Goal: Information Seeking & Learning: Learn about a topic

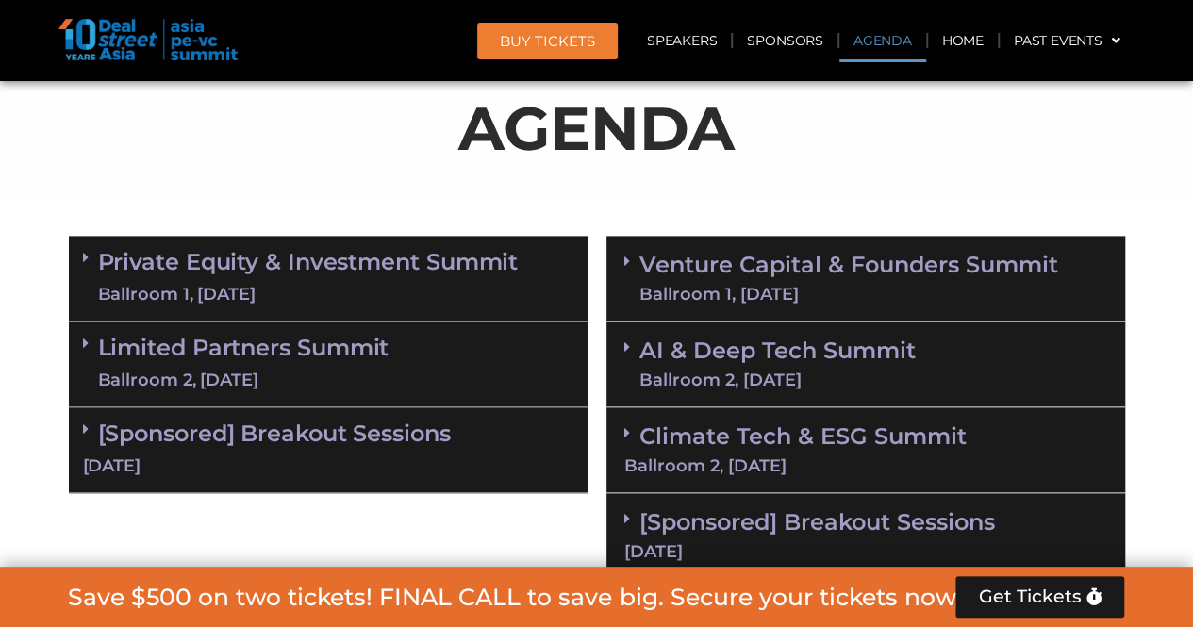
scroll to position [1132, 0]
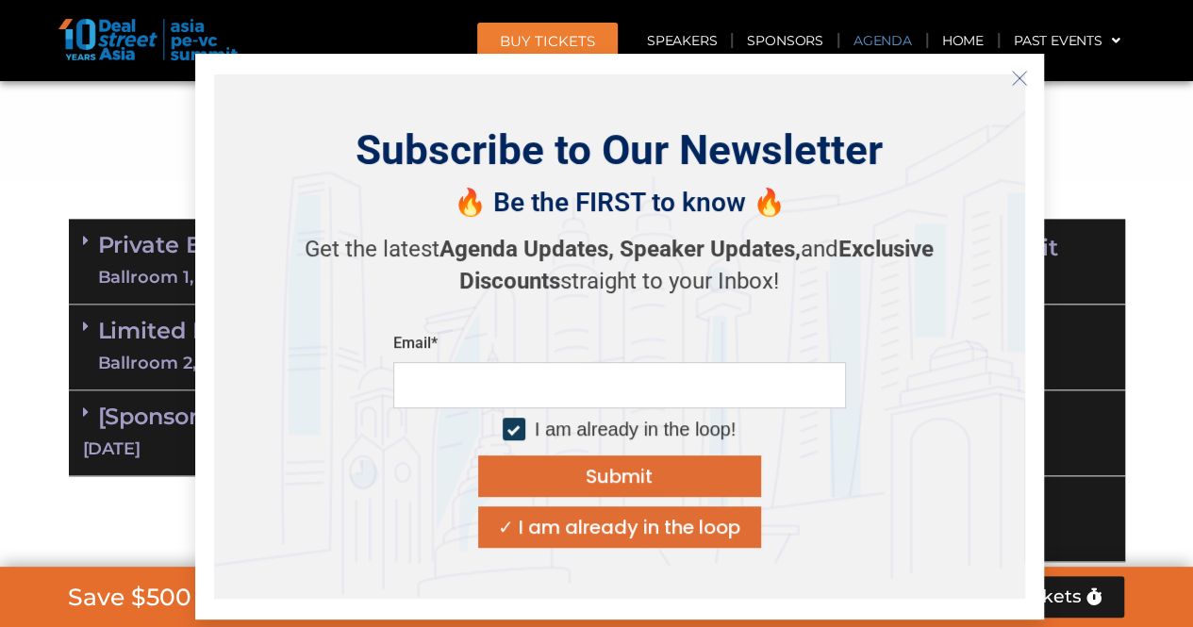
click at [1020, 75] on icon "Close" at bounding box center [1019, 78] width 17 height 17
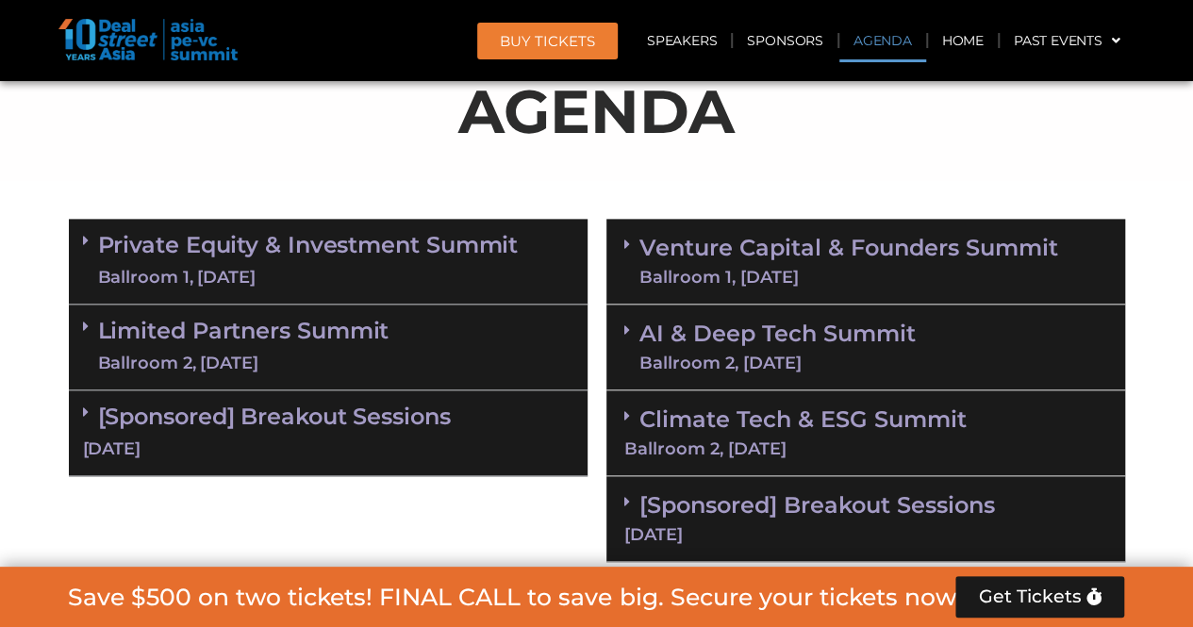
click at [132, 241] on link "Private Equity & Investment Summit Ballroom 1, 10 Sept" at bounding box center [308, 261] width 421 height 57
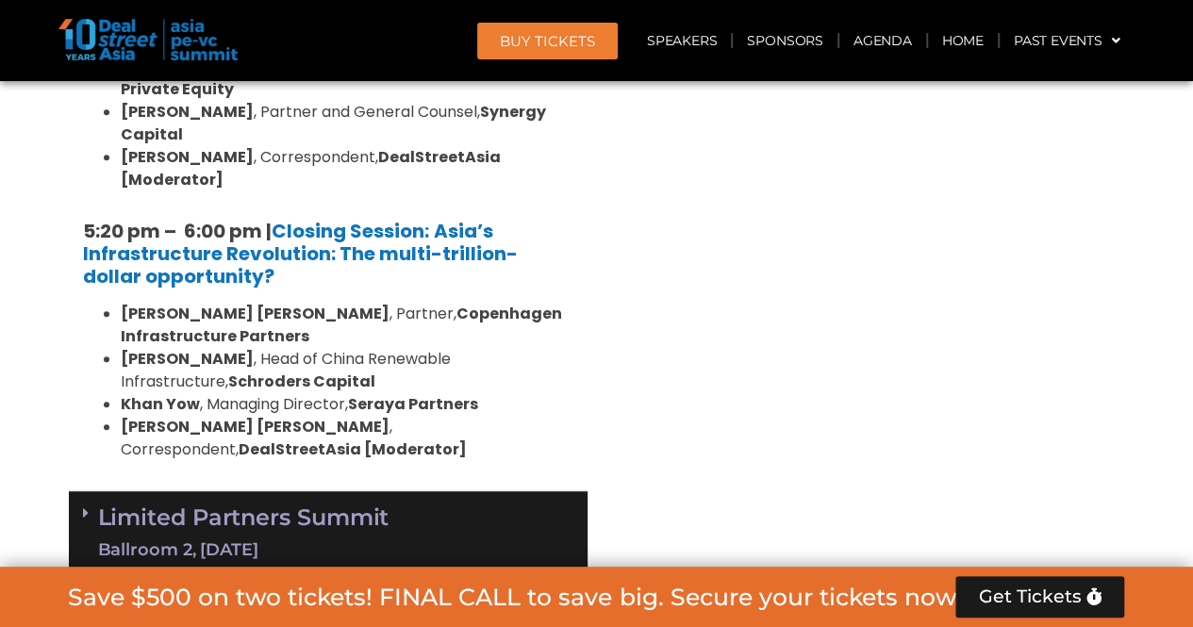
scroll to position [3867, 0]
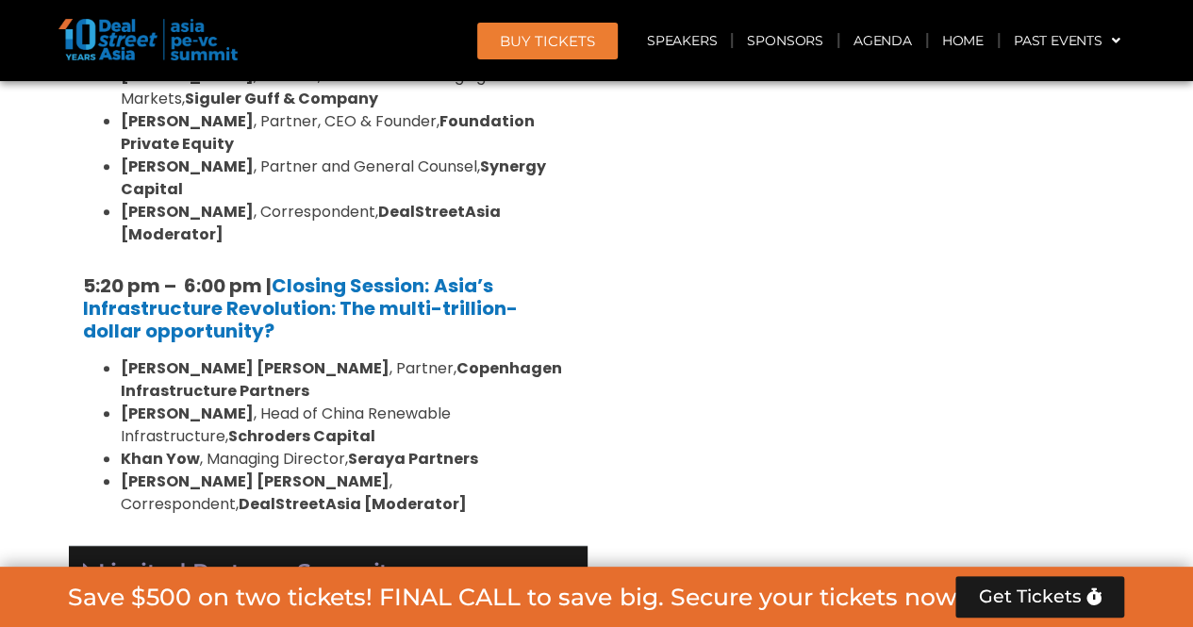
click at [459, 546] on div "Limited Partners Summit Ballroom 2, 10 Sept" at bounding box center [328, 589] width 519 height 86
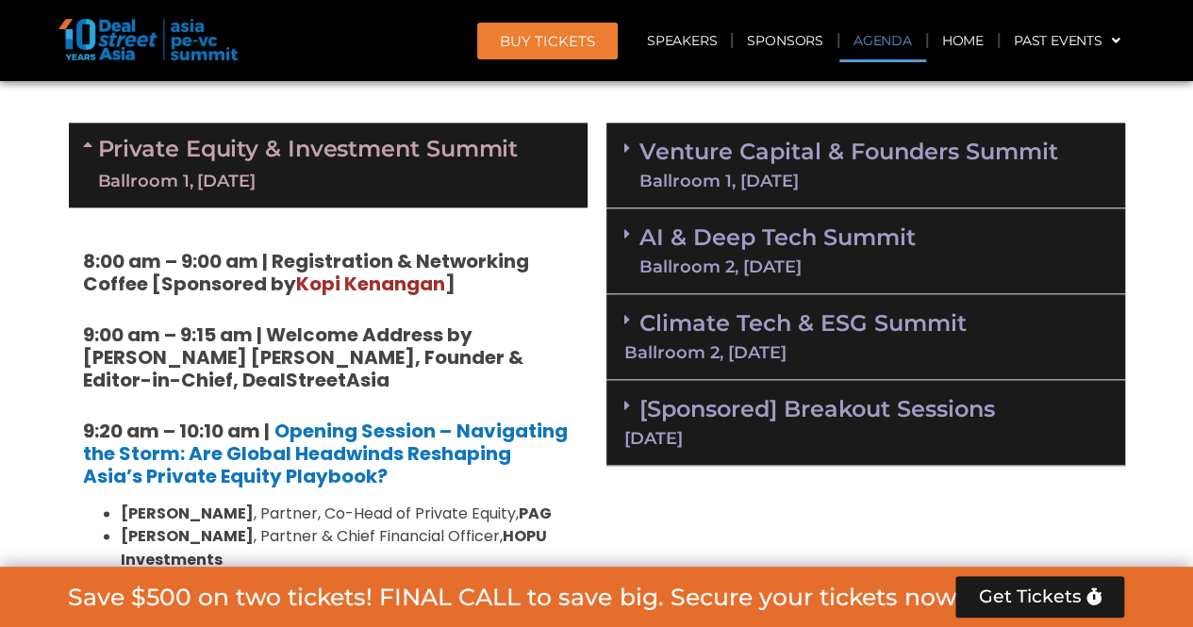
scroll to position [1226, 0]
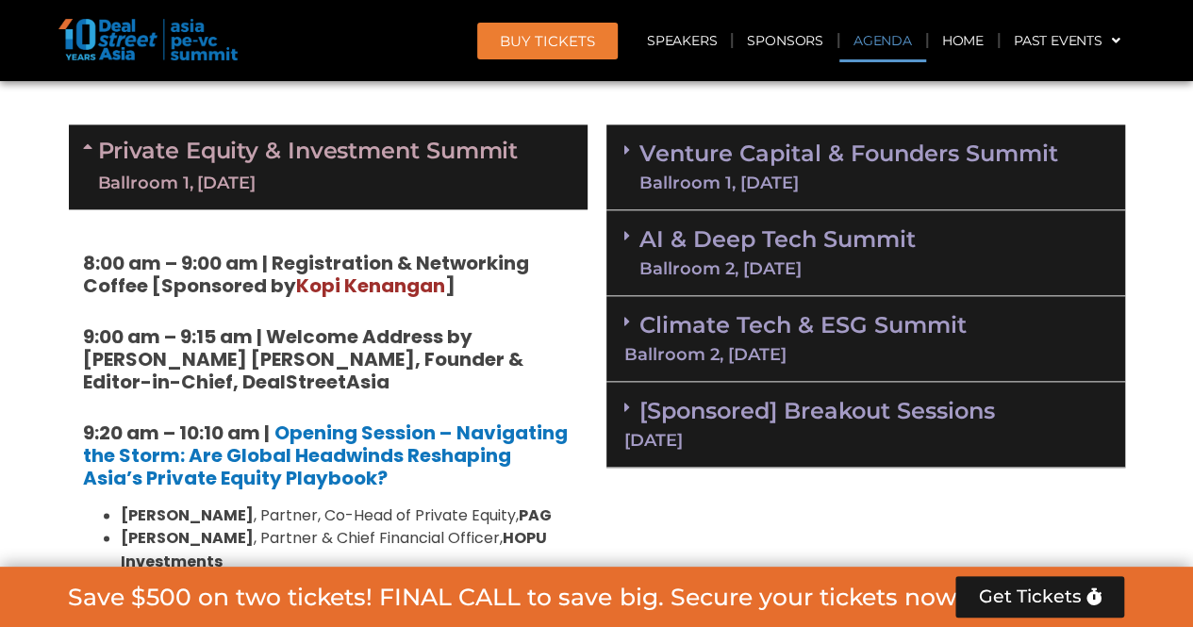
click at [476, 178] on div "Ballroom 1, [DATE]" at bounding box center [308, 184] width 421 height 24
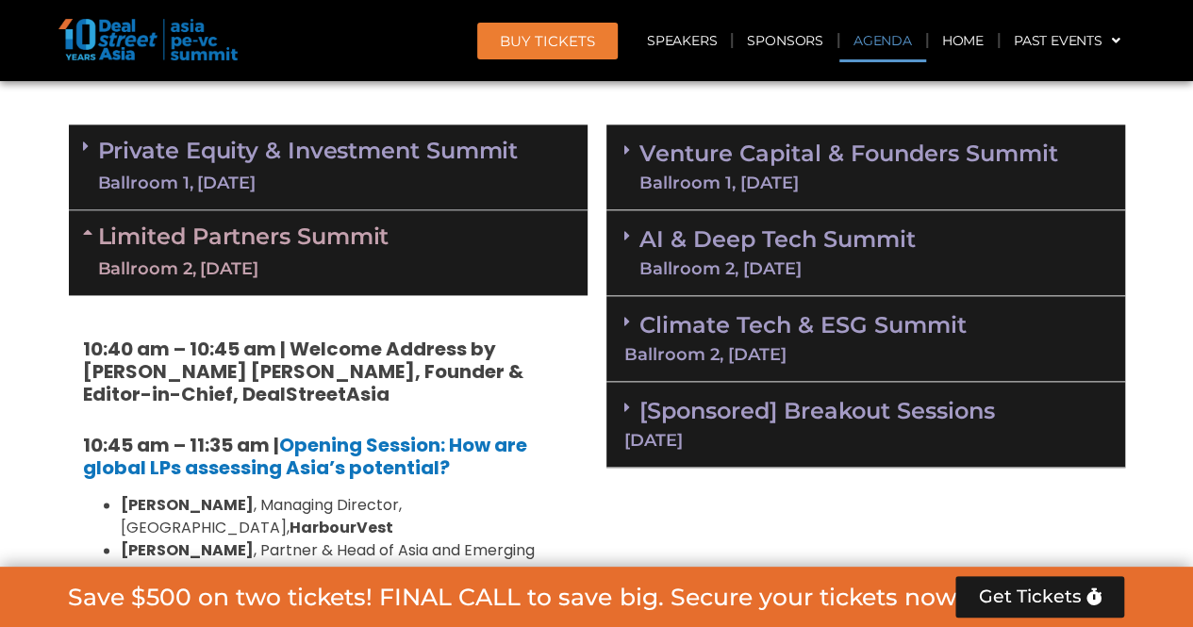
click at [453, 259] on div "Limited Partners Summit Ballroom 2, 10 Sept" at bounding box center [328, 252] width 519 height 85
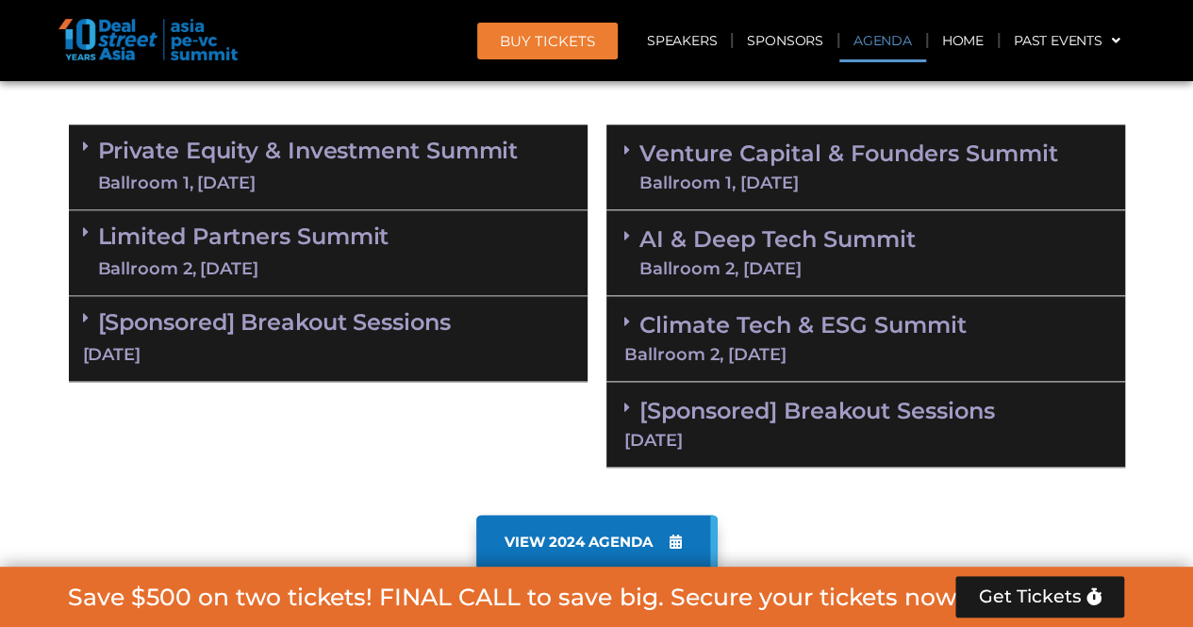
click at [429, 248] on div "Limited Partners Summit Ballroom 2, 10 Sept" at bounding box center [328, 253] width 519 height 86
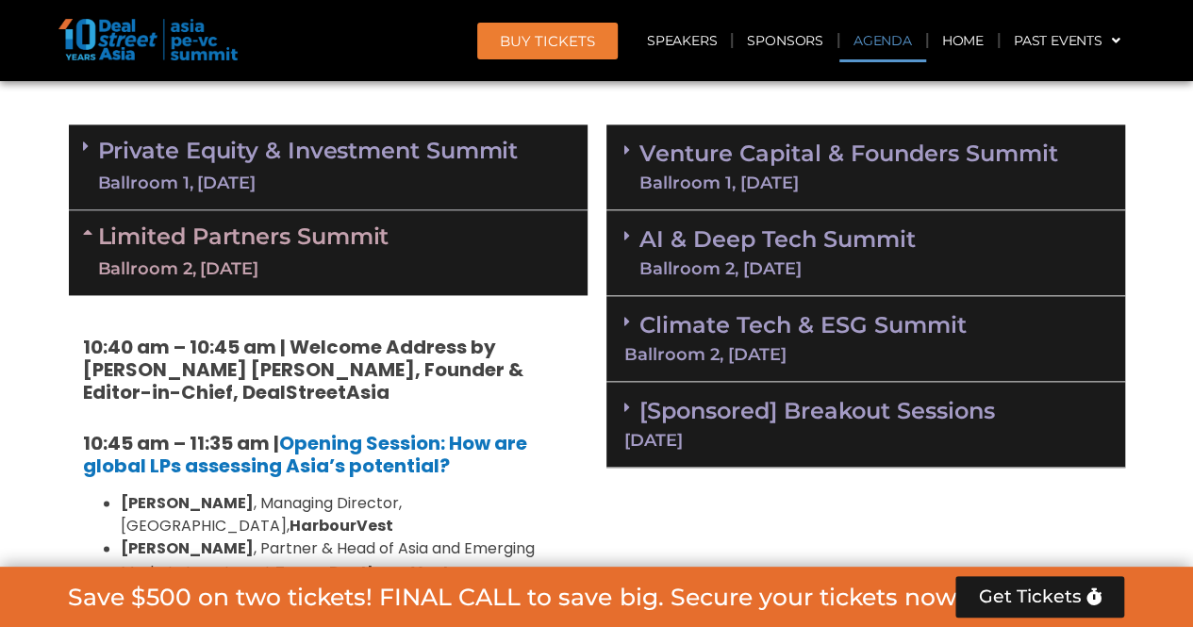
click at [424, 157] on link "Private Equity & Investment Summit Ballroom 1, 10 Sept" at bounding box center [308, 167] width 421 height 57
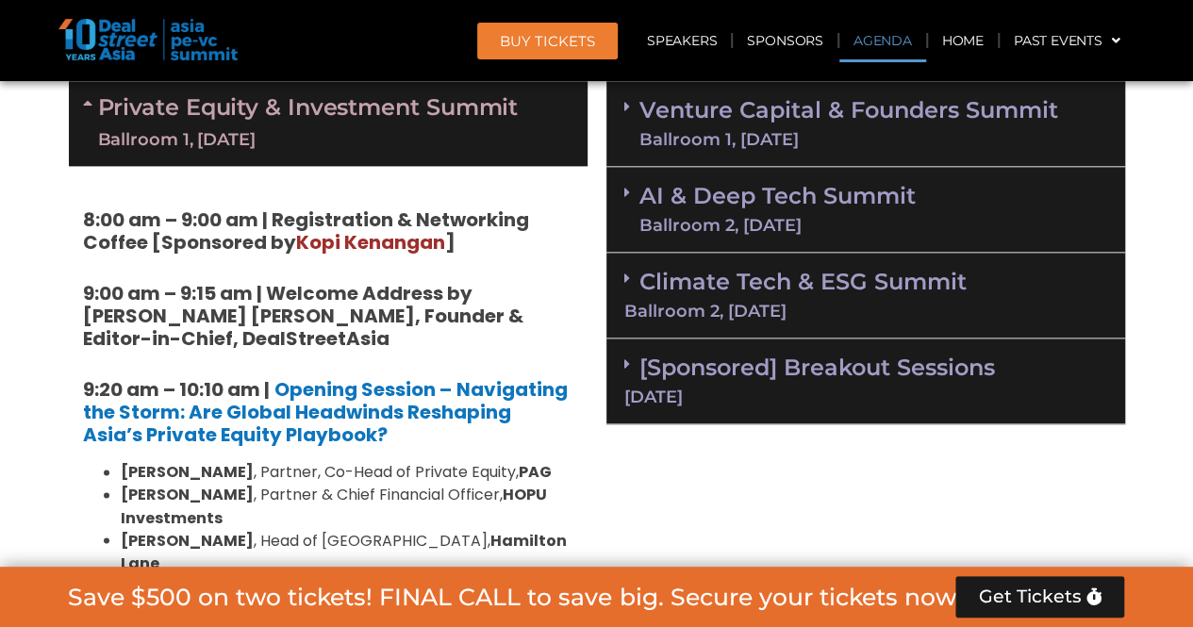
scroll to position [1132, 0]
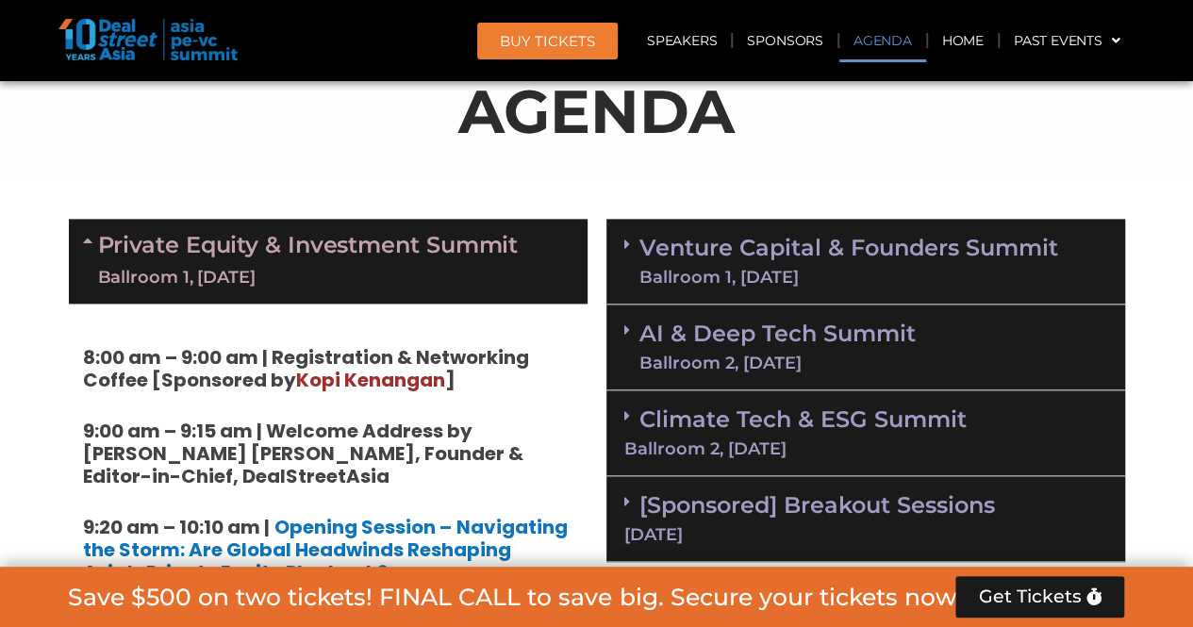
click at [445, 248] on link "Private Equity & Investment Summit Ballroom 1, 10 Sept" at bounding box center [308, 261] width 421 height 57
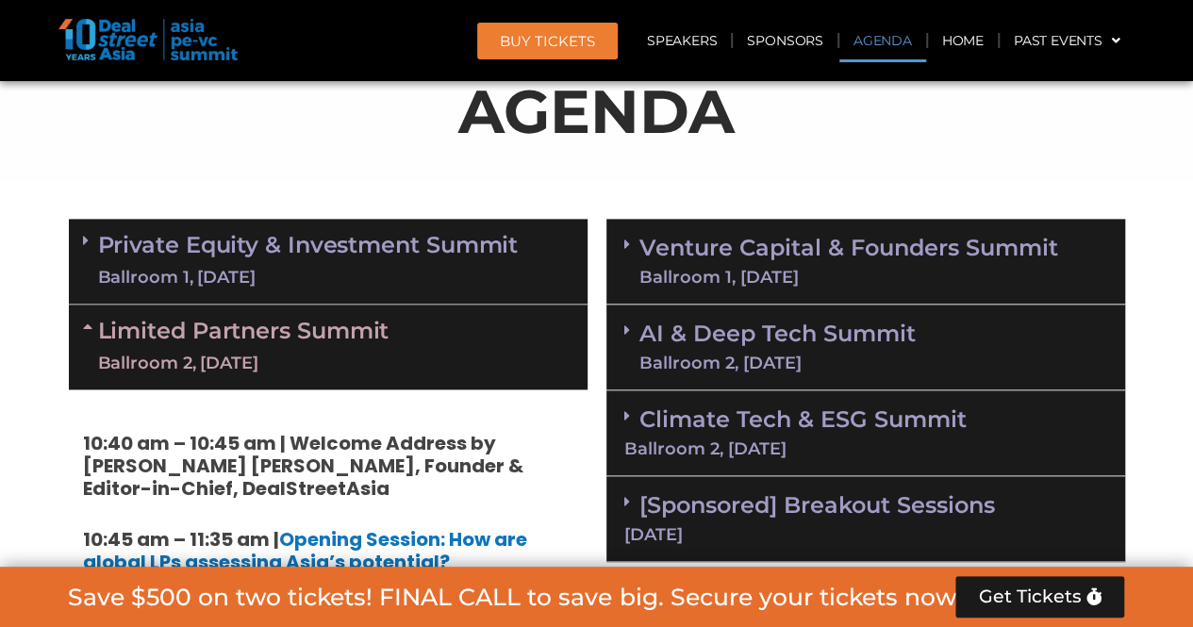
click at [428, 361] on div "Limited Partners Summit Ballroom 2, 10 Sept" at bounding box center [328, 347] width 519 height 85
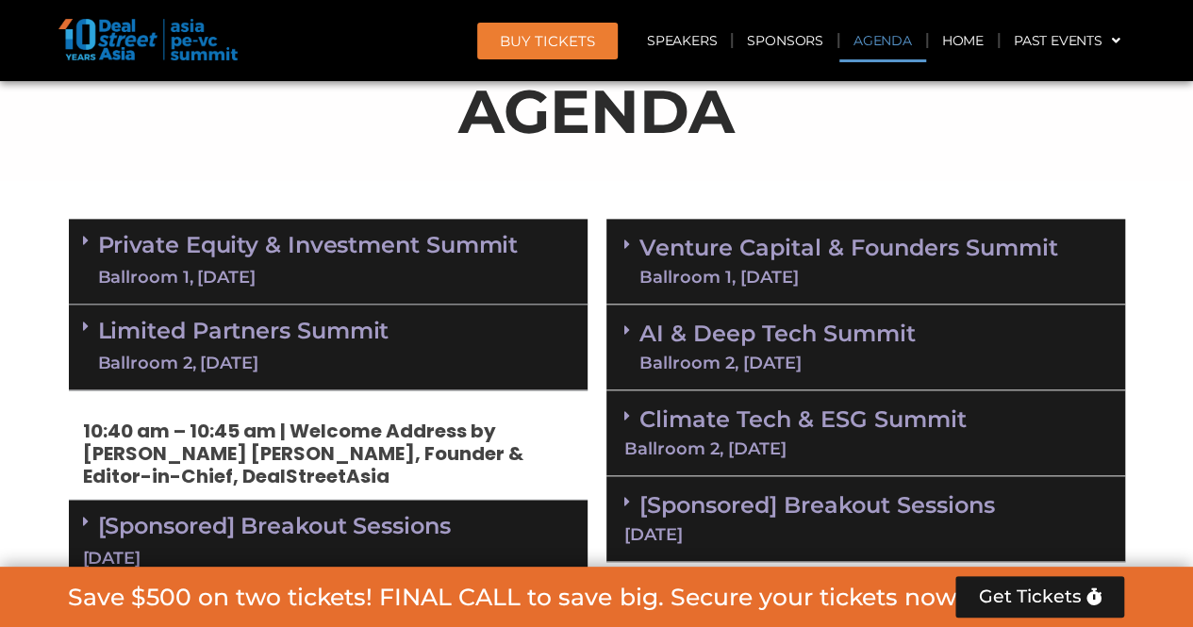
scroll to position [1226, 0]
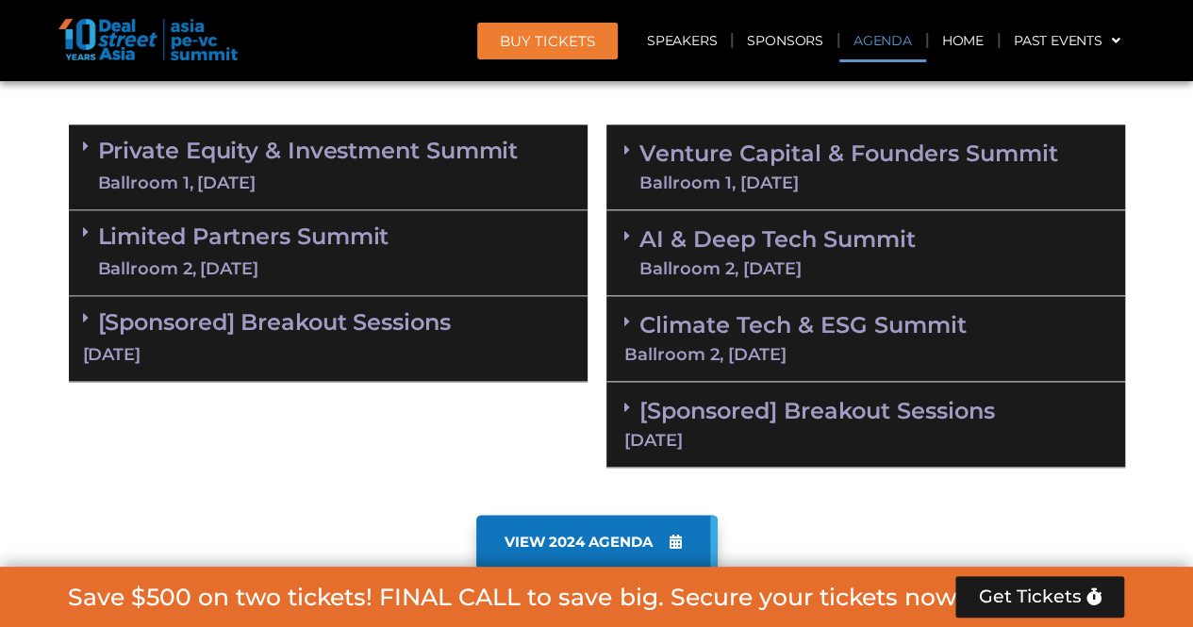
click at [423, 323] on link "[Sponsored] Breakout Sessions 10 Sept" at bounding box center [328, 337] width 490 height 58
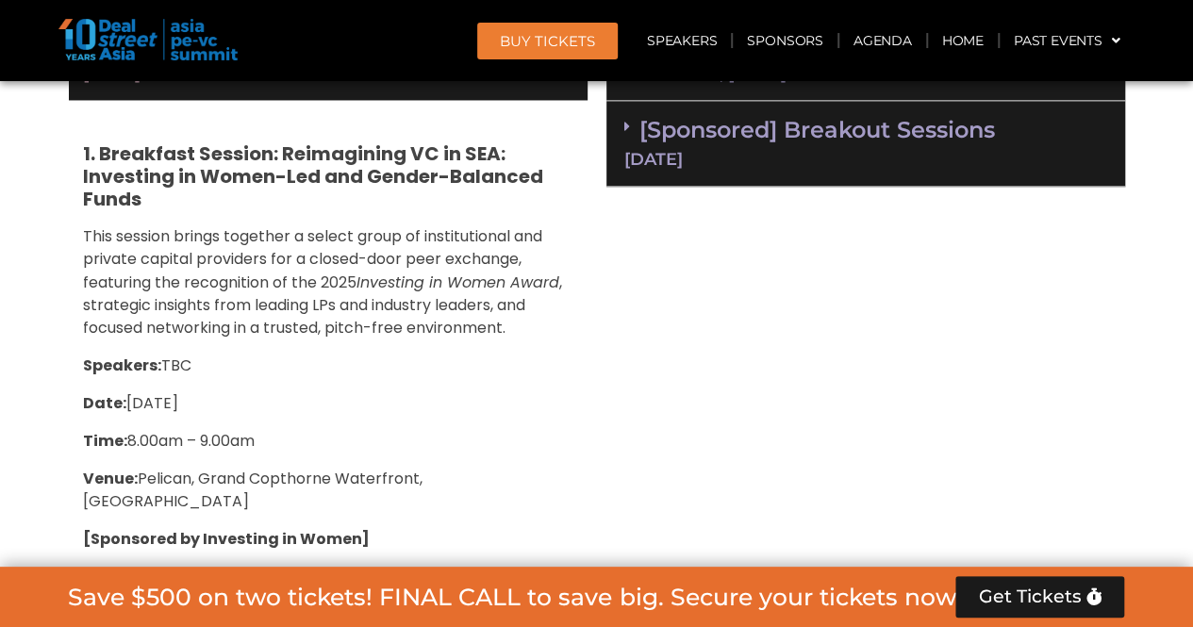
scroll to position [1405, 0]
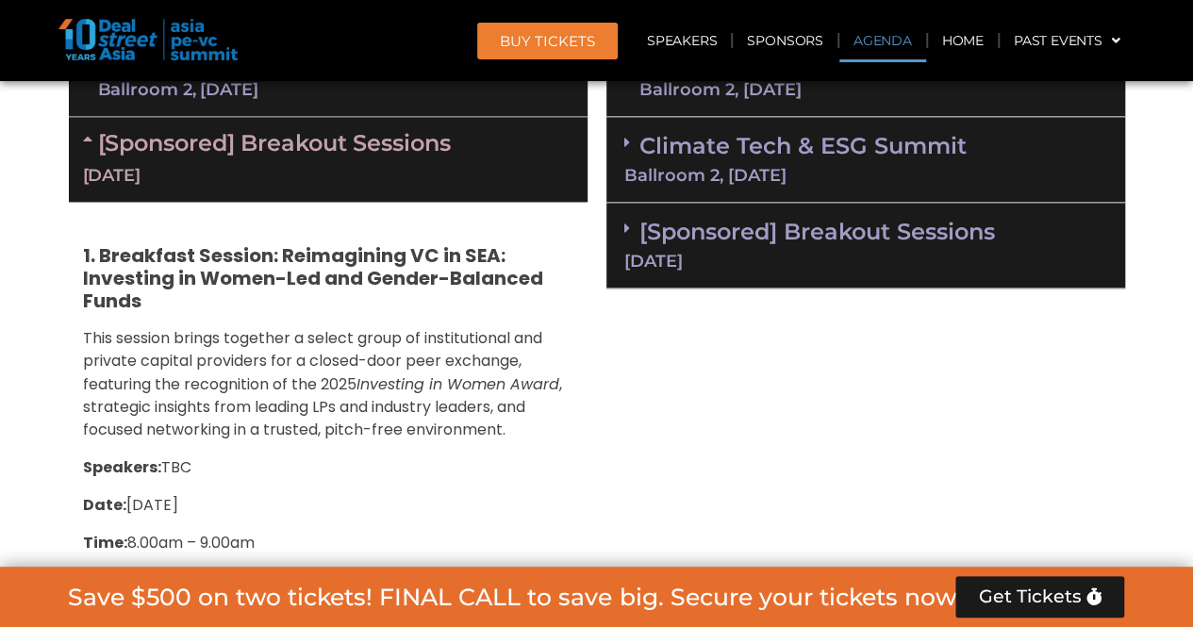
click at [291, 159] on div "[Sponsored] Breakout Sessions 10 Sept" at bounding box center [328, 159] width 519 height 85
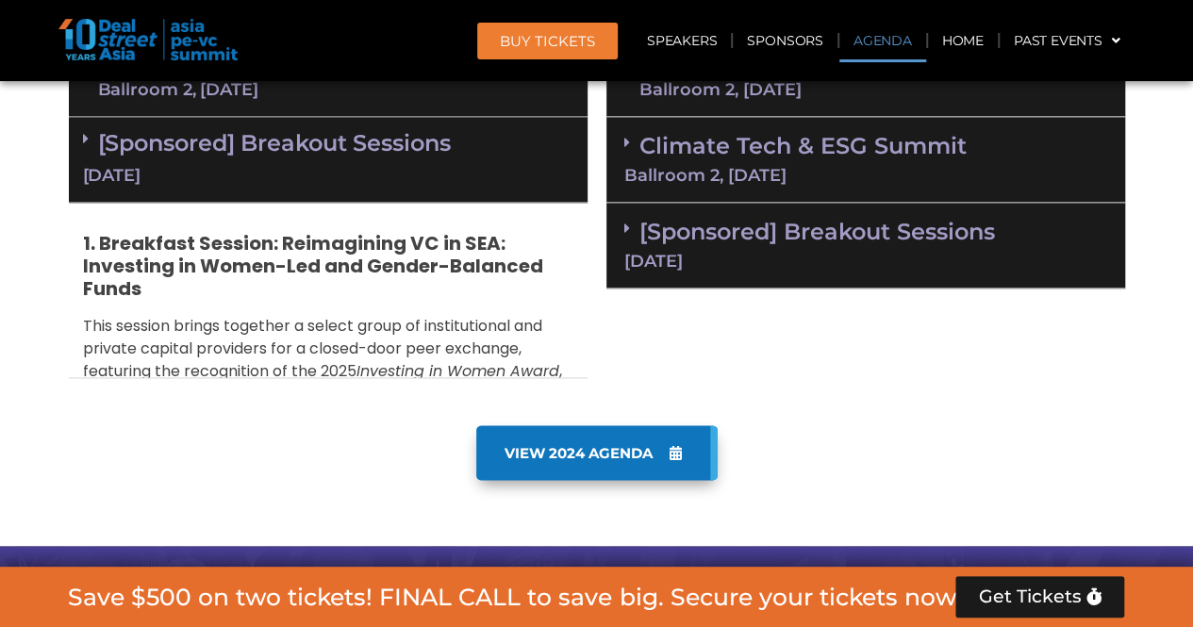
scroll to position [1217, 0]
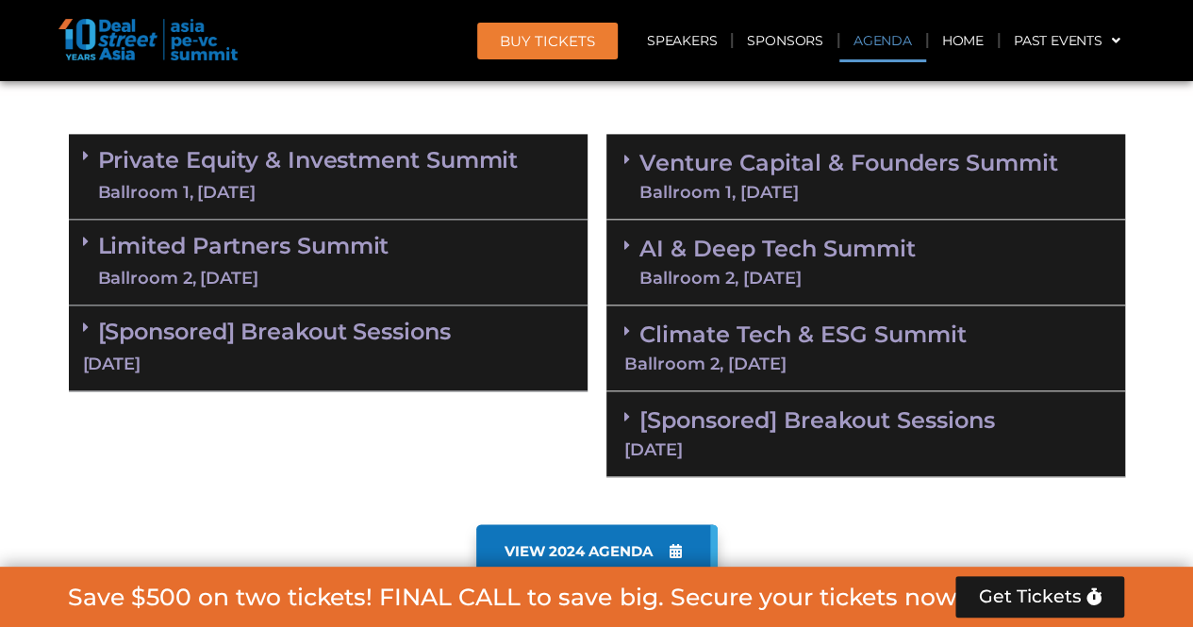
click at [351, 174] on link "Private Equity & Investment Summit Ballroom 1, 10 Sept" at bounding box center [308, 176] width 421 height 57
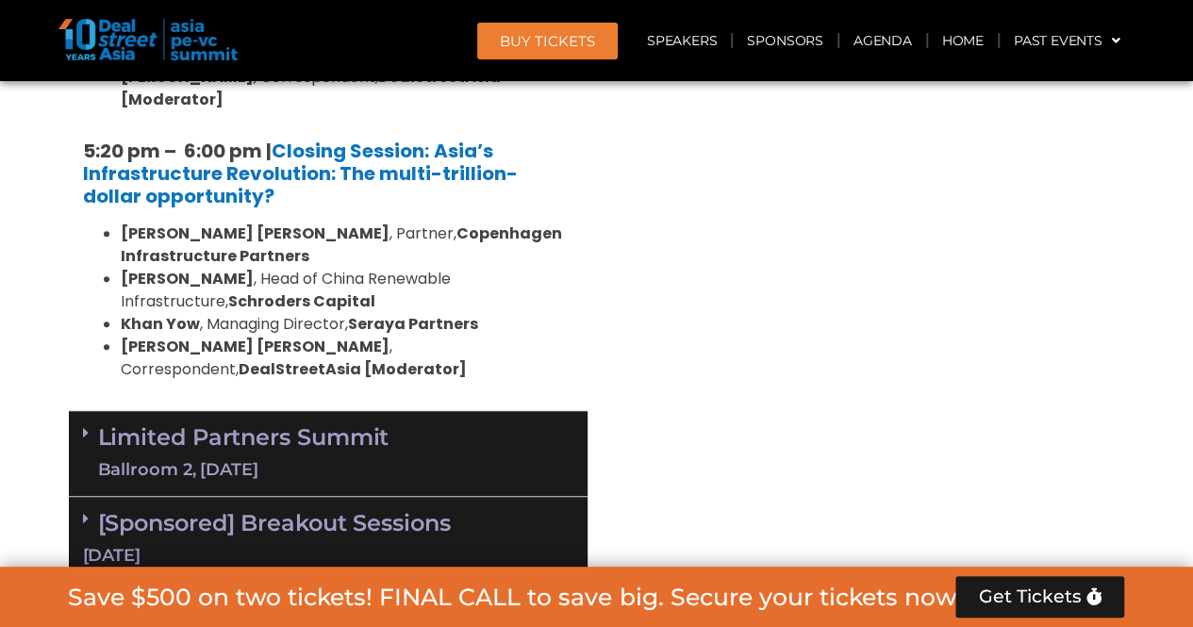
scroll to position [4002, 0]
click at [249, 424] on link "Limited Partners Summit Ballroom 2, 10 Sept" at bounding box center [243, 452] width 291 height 57
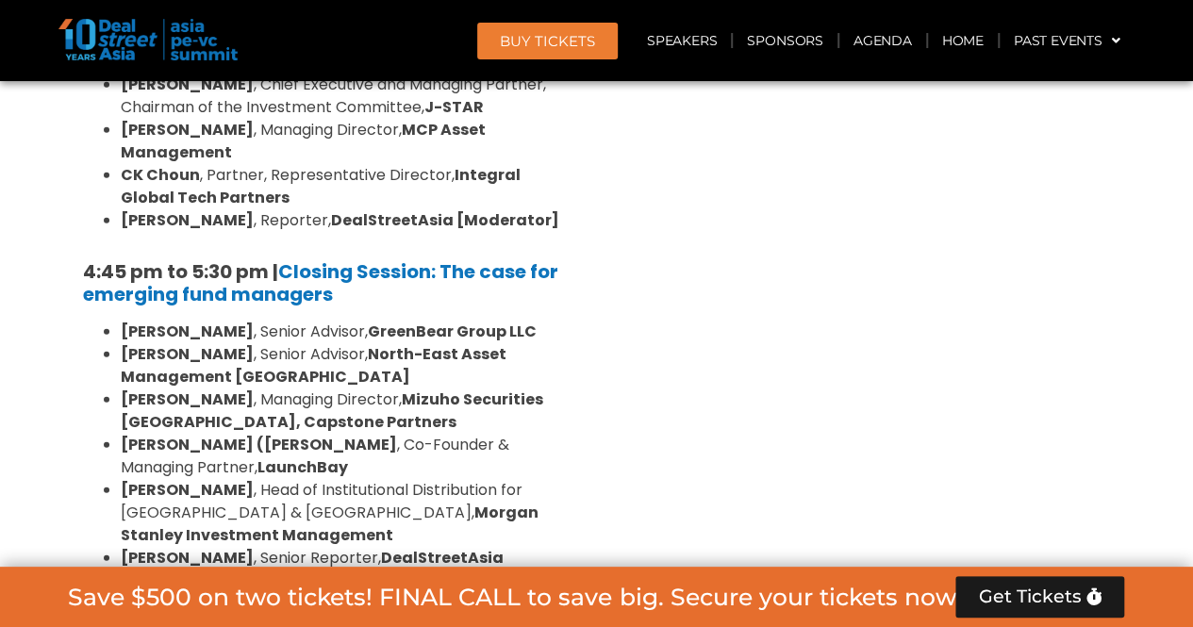
scroll to position [5983, 0]
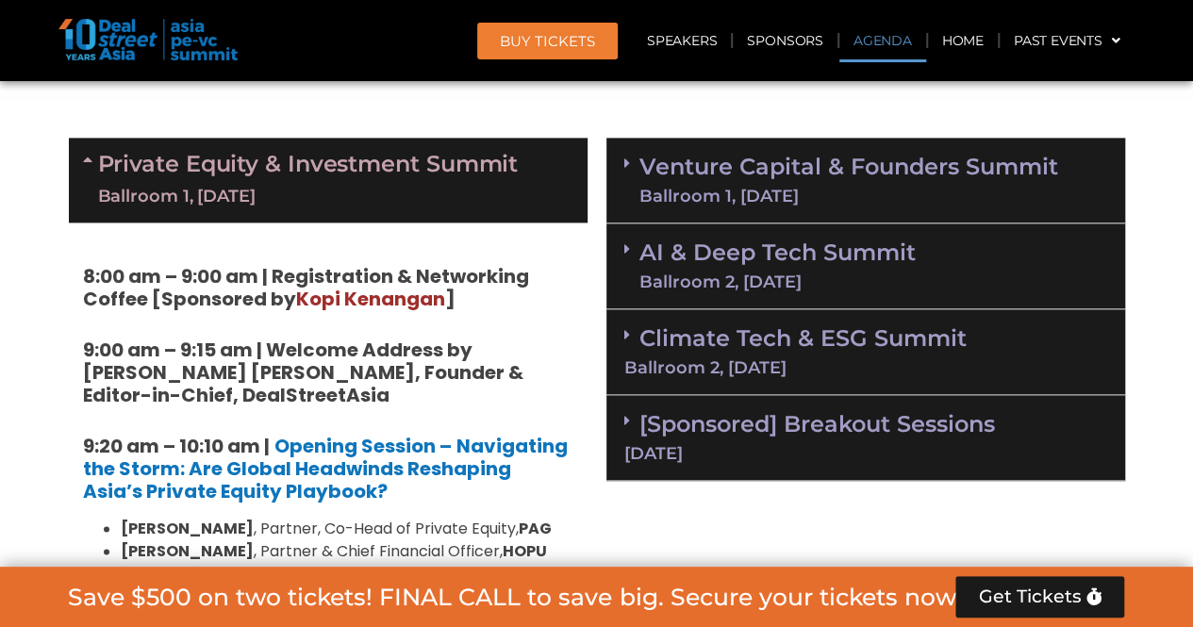
scroll to position [1173, 0]
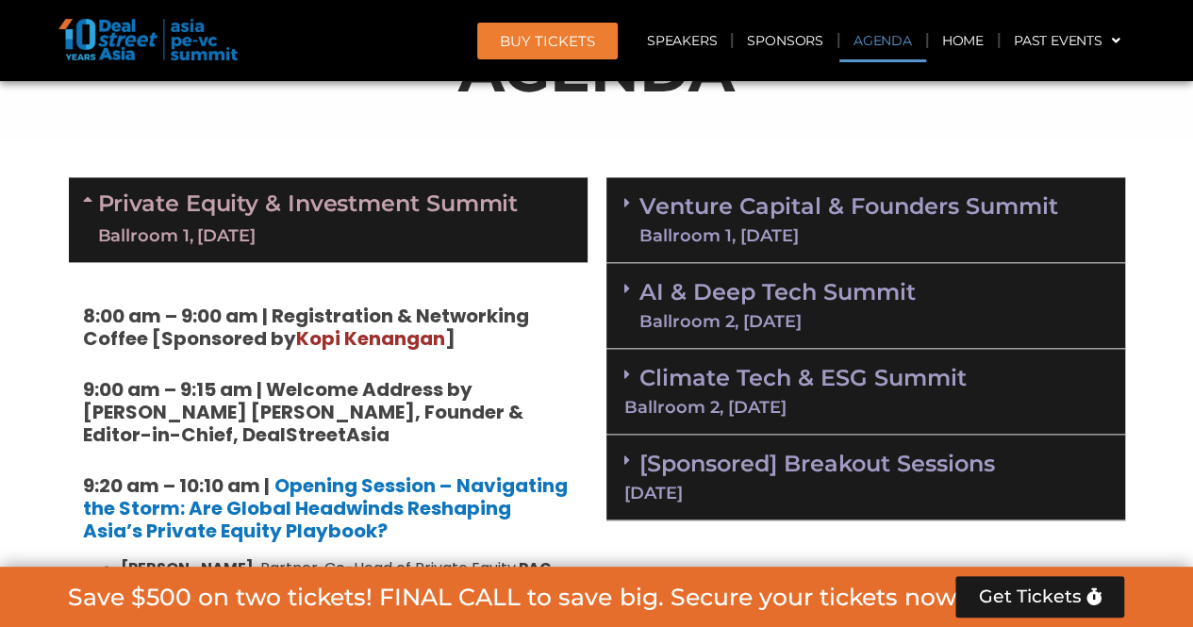
click at [725, 206] on link "Venture Capital & Founders​ Summit Ballroom 1, 11 Sept" at bounding box center [848, 219] width 419 height 49
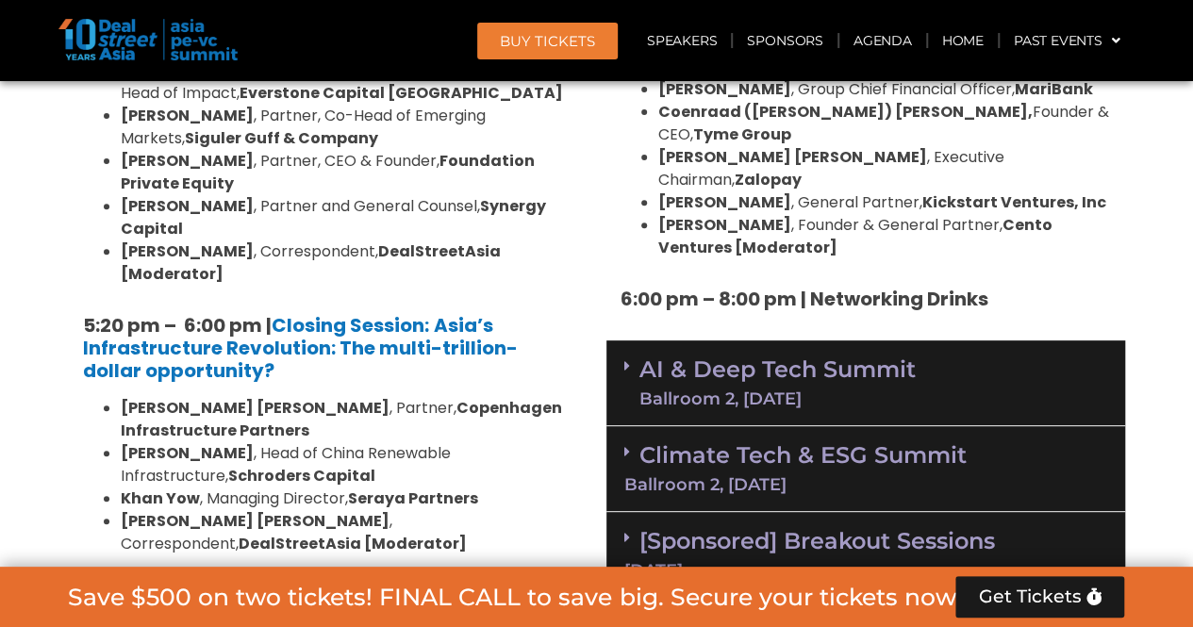
scroll to position [3908, 0]
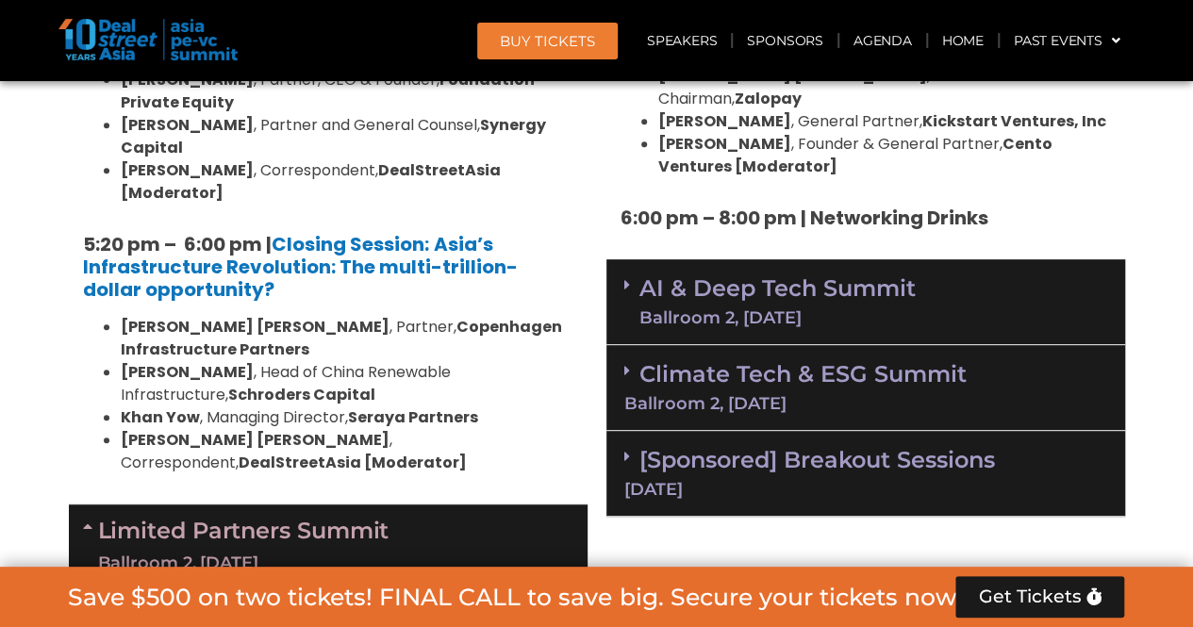
click at [777, 277] on link "AI & Deep Tech Summit Ballroom 2, 11 Sept" at bounding box center [777, 301] width 276 height 49
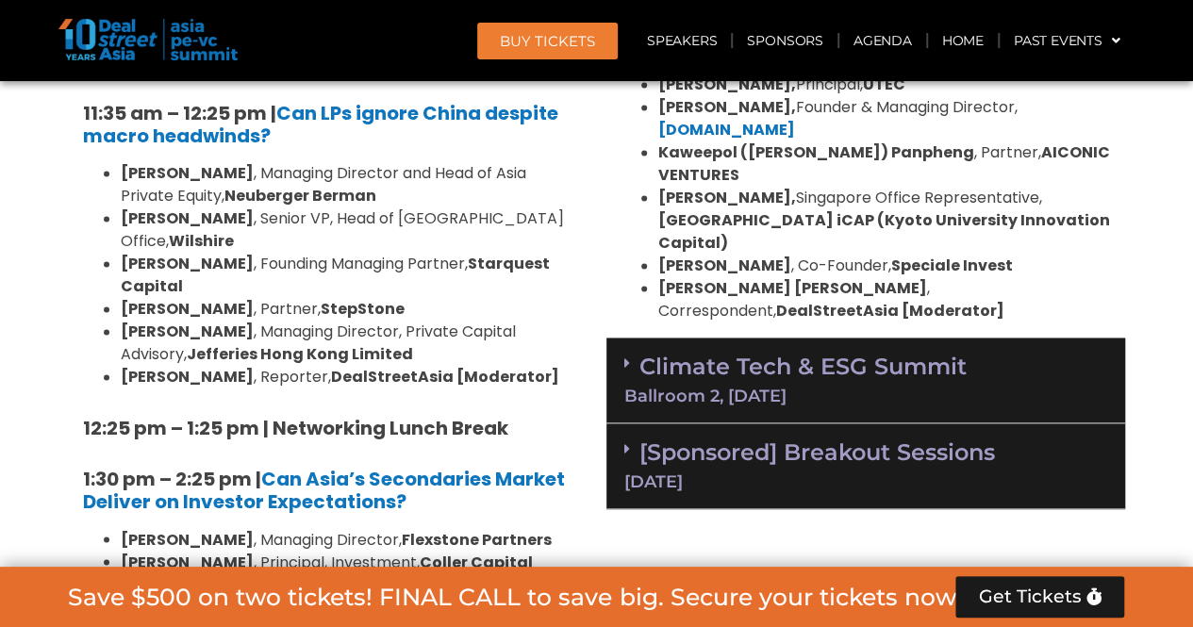
scroll to position [4851, 0]
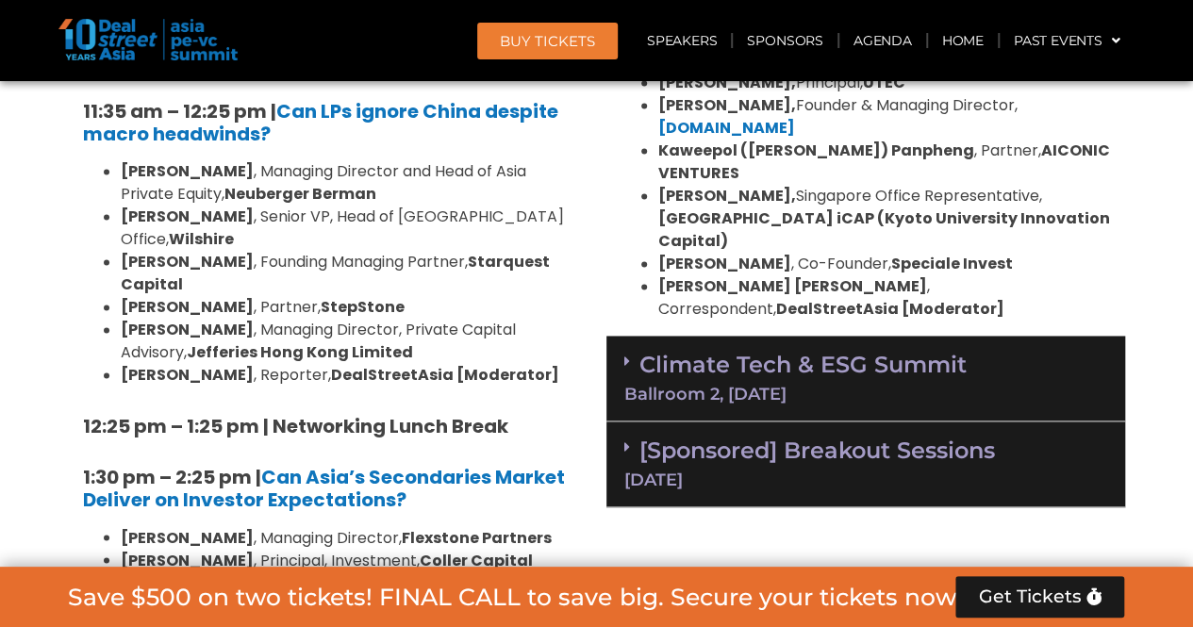
click at [789, 351] on link "Climate Tech & ESG Summit Ballroom 2, 11 Sept" at bounding box center [865, 377] width 483 height 52
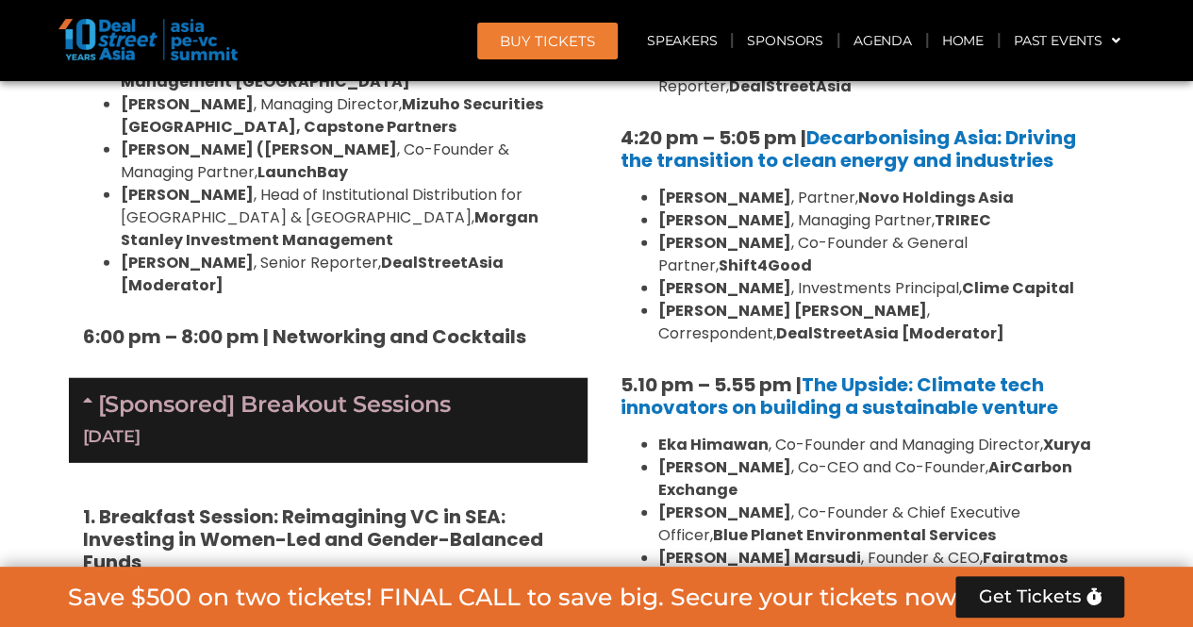
scroll to position [6266, 0]
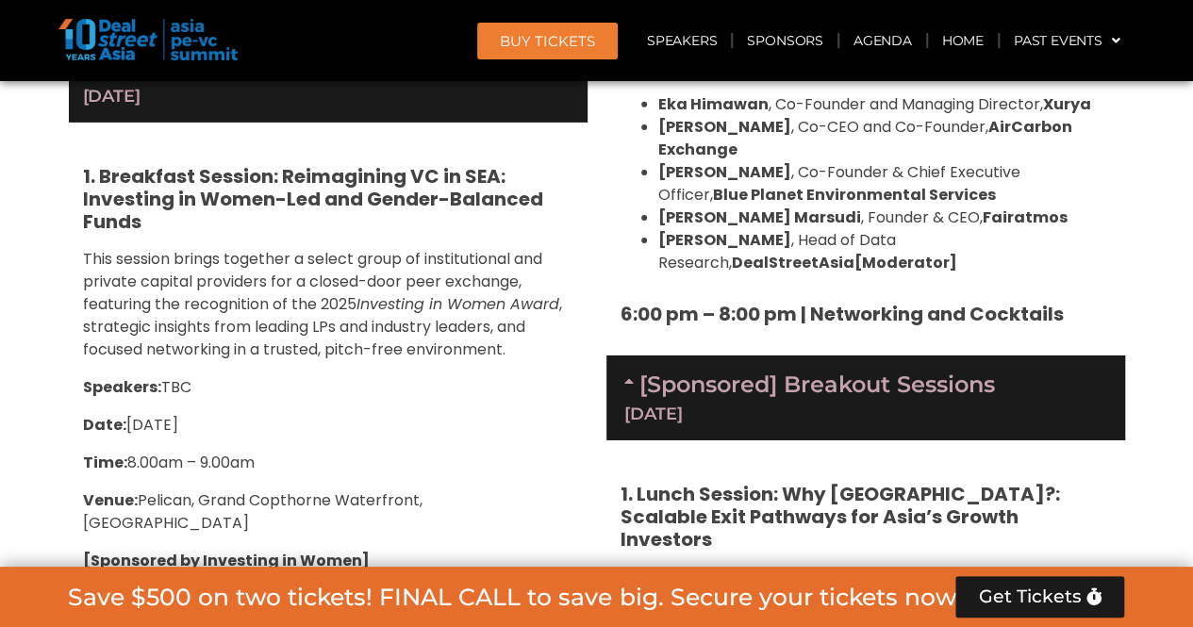
scroll to position [6643, 0]
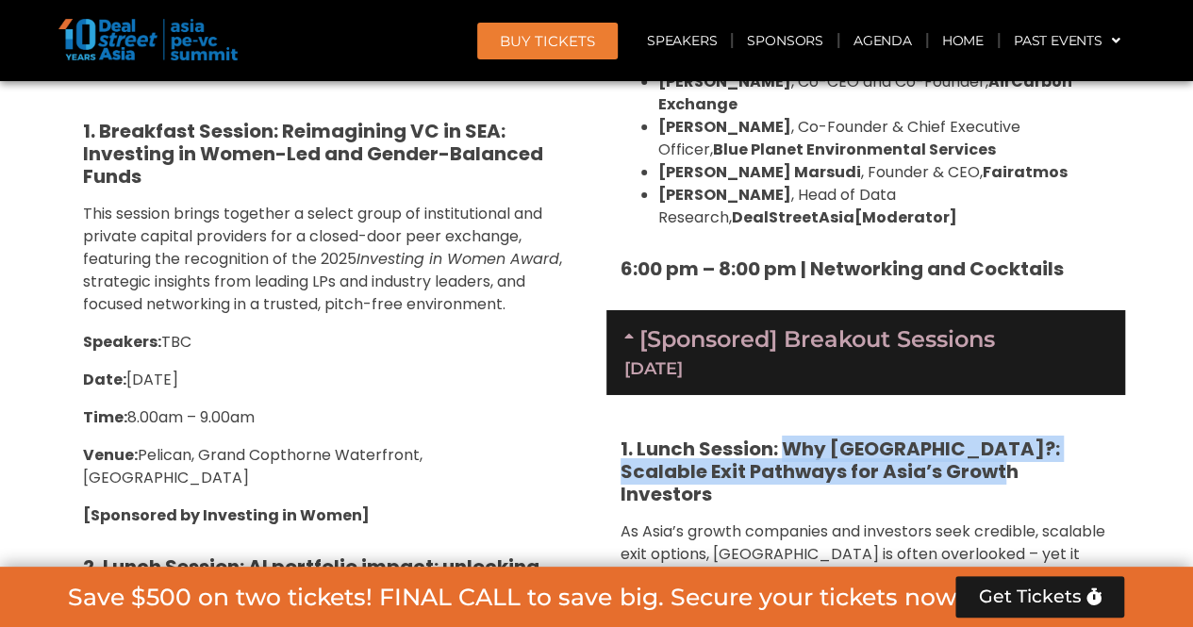
drag, startPoint x: 784, startPoint y: 132, endPoint x: 998, endPoint y: 157, distance: 215.6
click at [998, 438] on h5 "1. Lunch Session: Why [GEOGRAPHIC_DATA]?: Scalable Exit Pathways for Asia’s Gro…" at bounding box center [866, 472] width 490 height 68
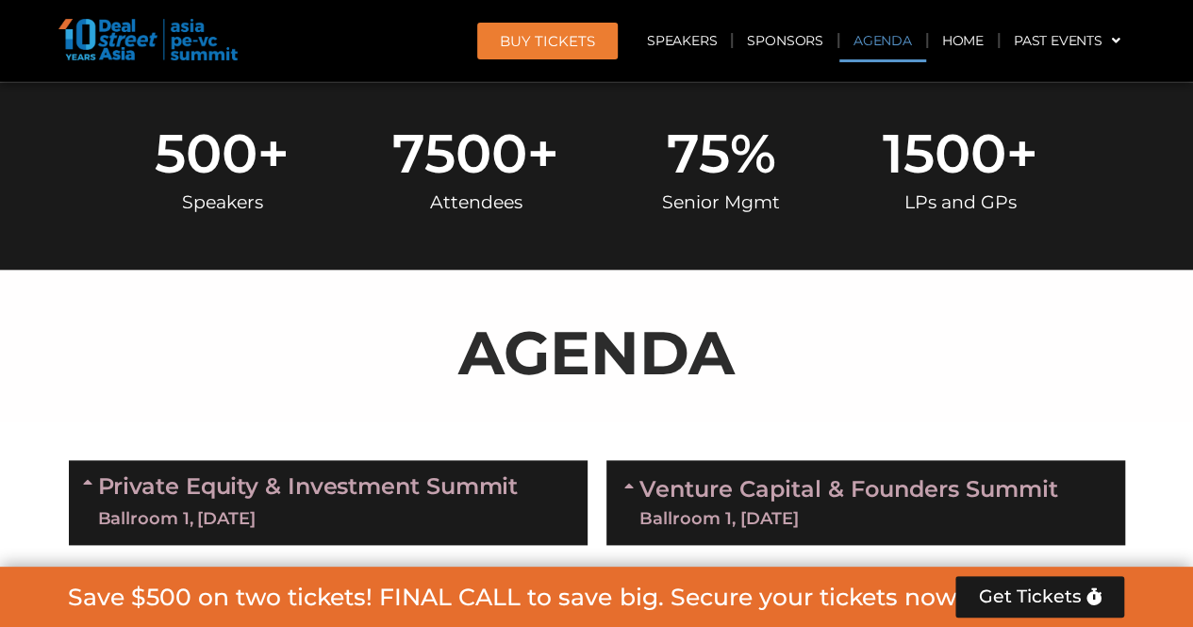
scroll to position [1079, 0]
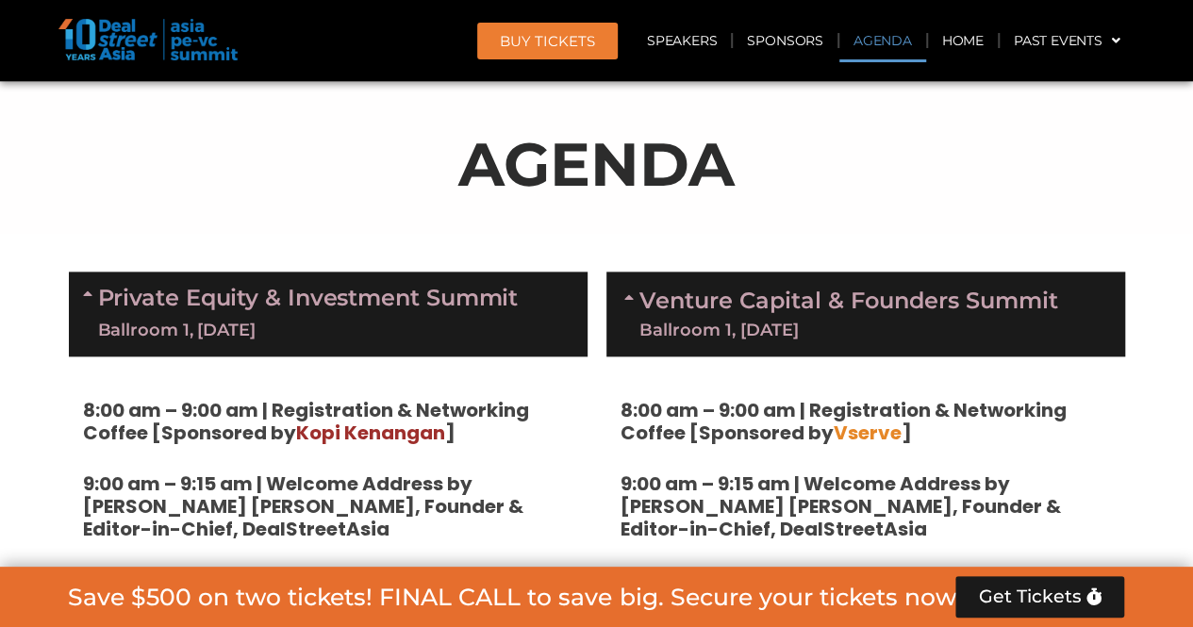
click at [300, 303] on link "Private Equity & Investment Summit Ballroom 1, 10 Sept" at bounding box center [308, 314] width 421 height 57
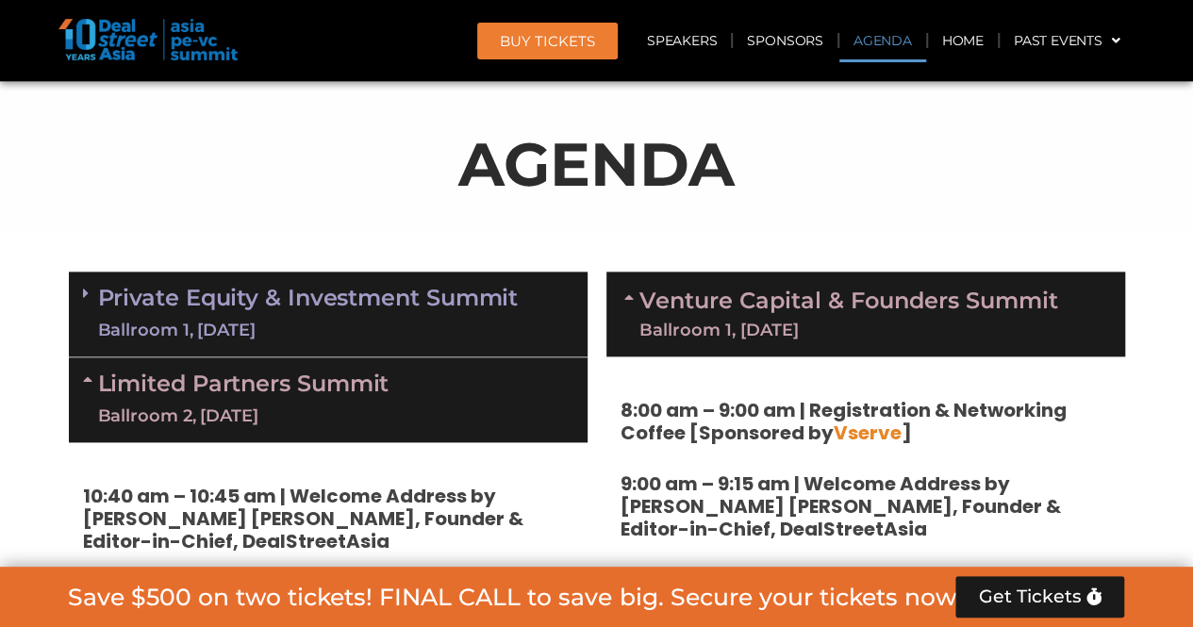
click at [284, 386] on link "Limited Partners Summit Ballroom 2, 10 Sept" at bounding box center [243, 400] width 291 height 57
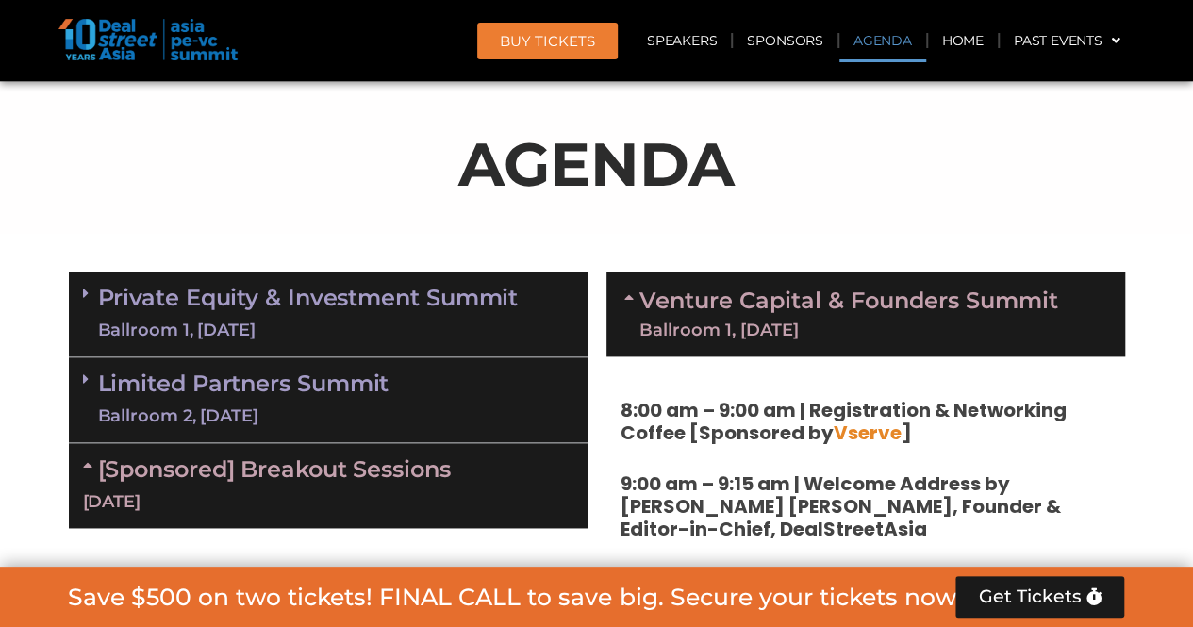
click at [273, 485] on div "[Sponsored] Breakout Sessions 10 Sept" at bounding box center [328, 485] width 519 height 85
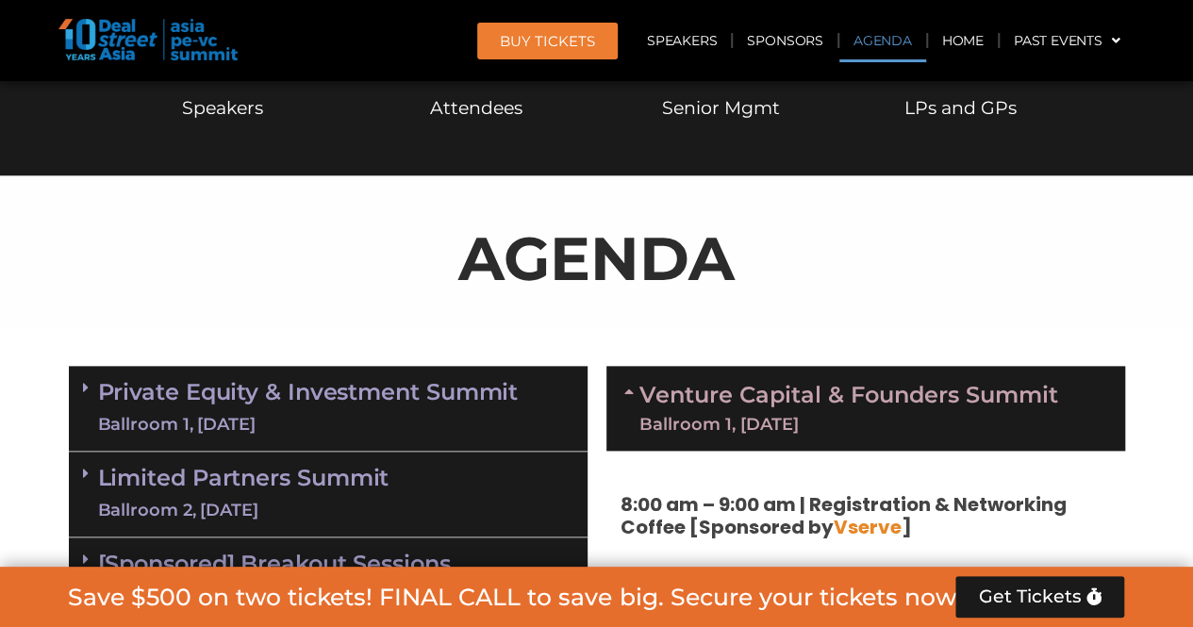
scroll to position [1268, 0]
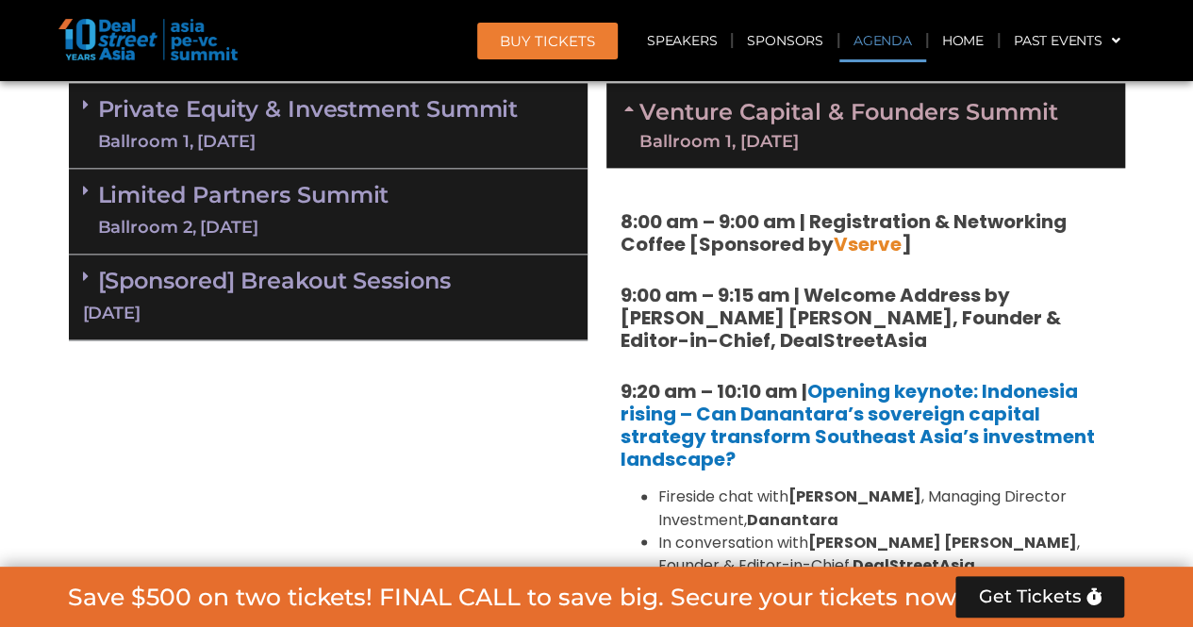
click at [296, 267] on link "[Sponsored] Breakout Sessions 10 Sept" at bounding box center [328, 296] width 490 height 58
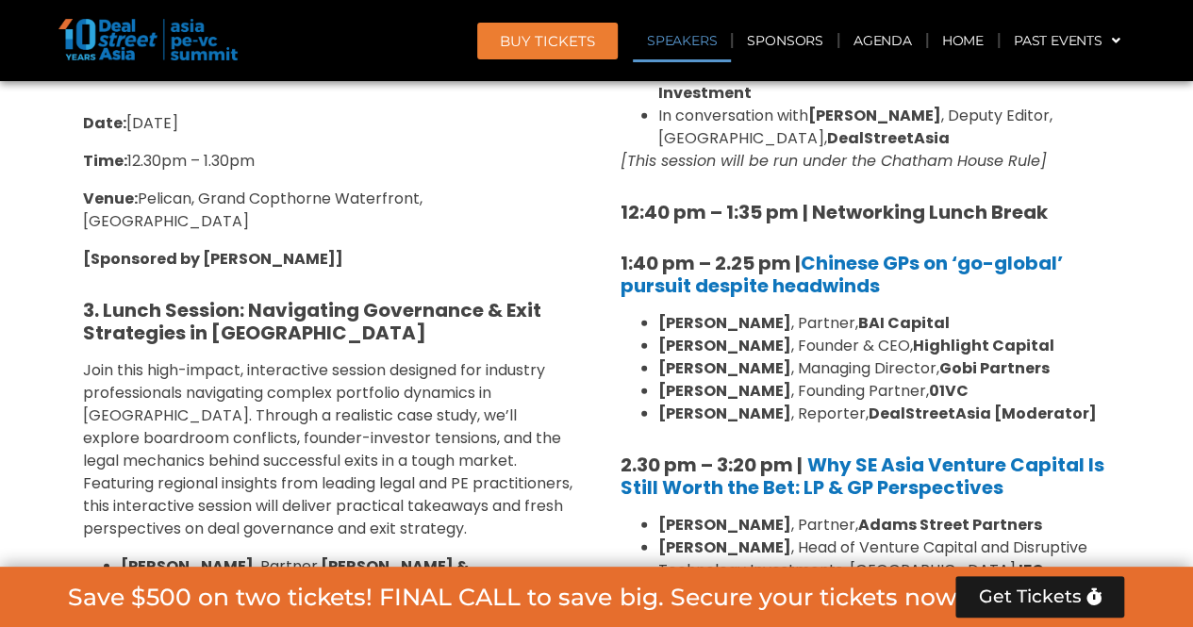
scroll to position [2494, 0]
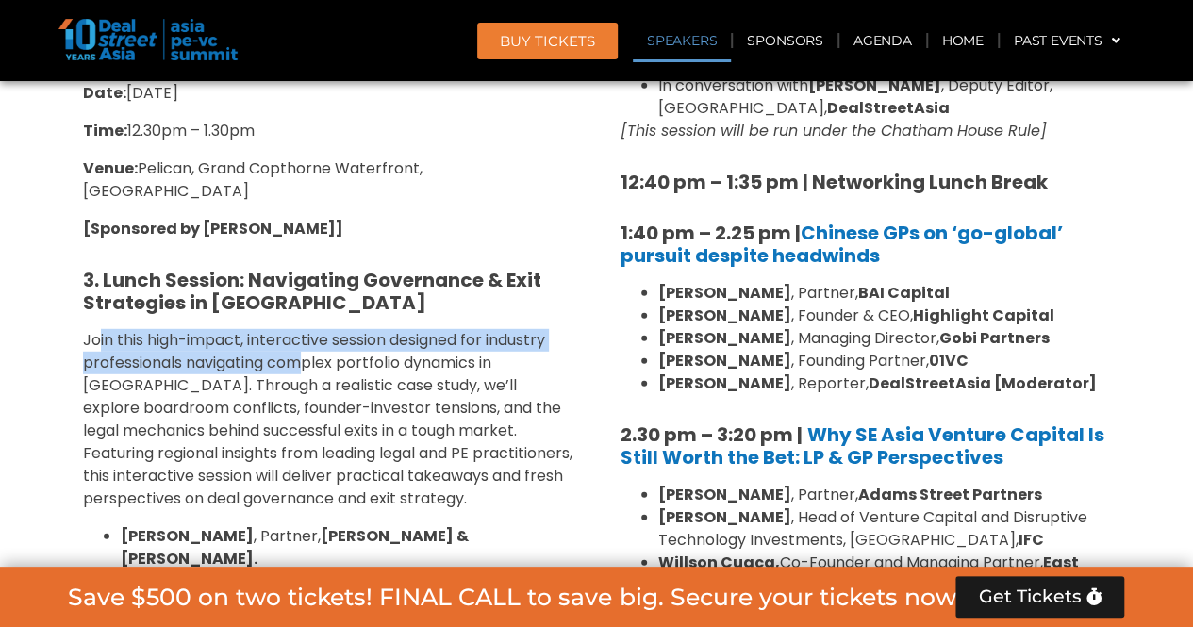
drag, startPoint x: 101, startPoint y: 291, endPoint x: 306, endPoint y: 322, distance: 206.9
click at [306, 329] on span "Join this high-impact, interactive session designed for industry professionals …" at bounding box center [327, 419] width 489 height 180
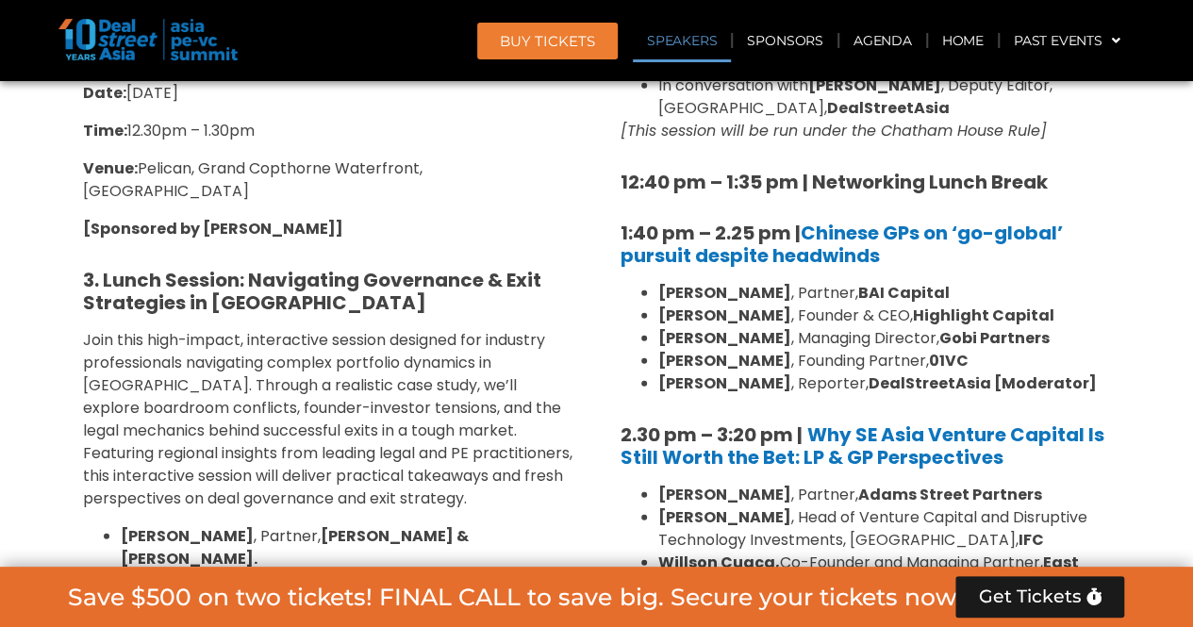
click at [307, 359] on span "Join this high-impact, interactive session designed for industry professionals …" at bounding box center [327, 419] width 489 height 180
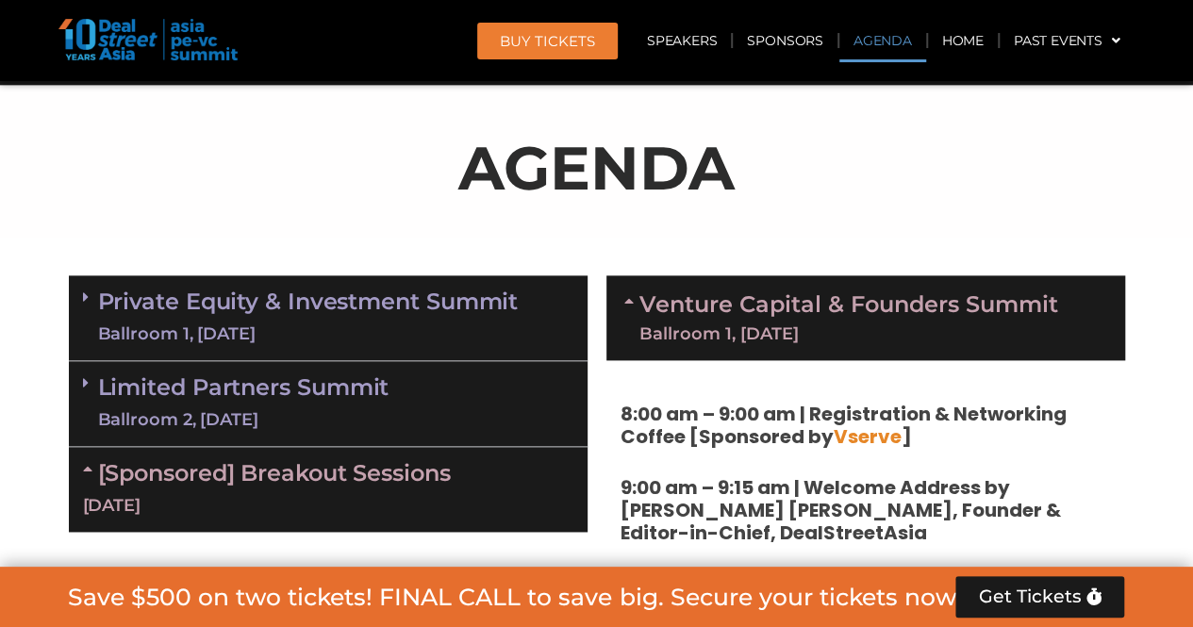
scroll to position [1079, 0]
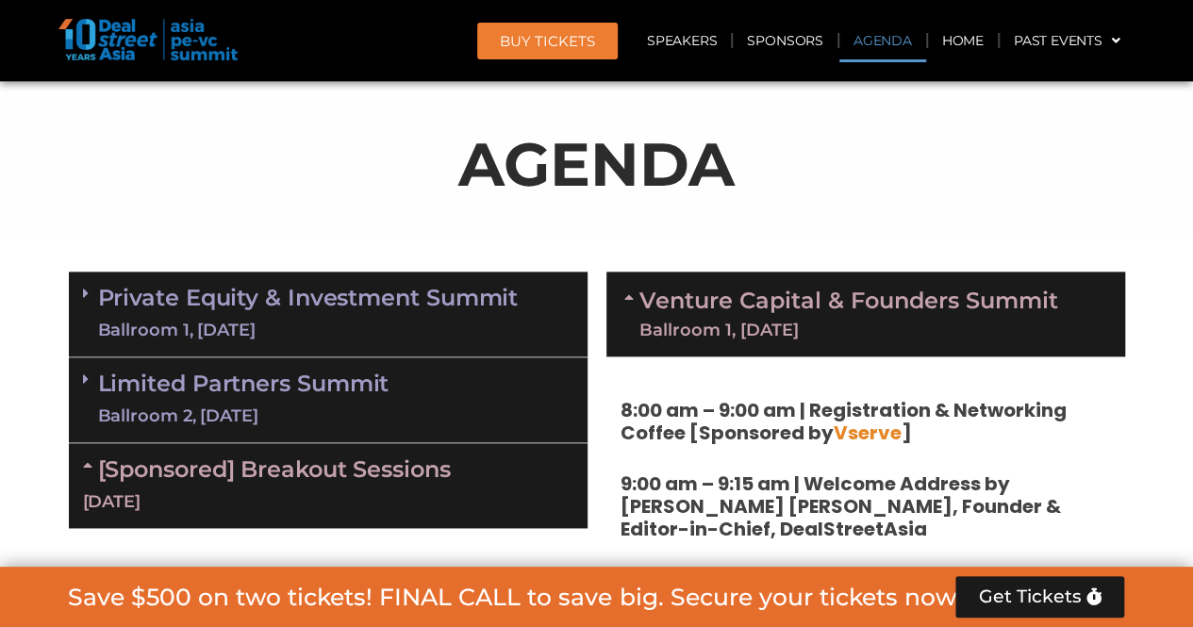
click at [892, 314] on link "Venture Capital & Founders​ Summit Ballroom 1, 11 Sept" at bounding box center [848, 314] width 419 height 49
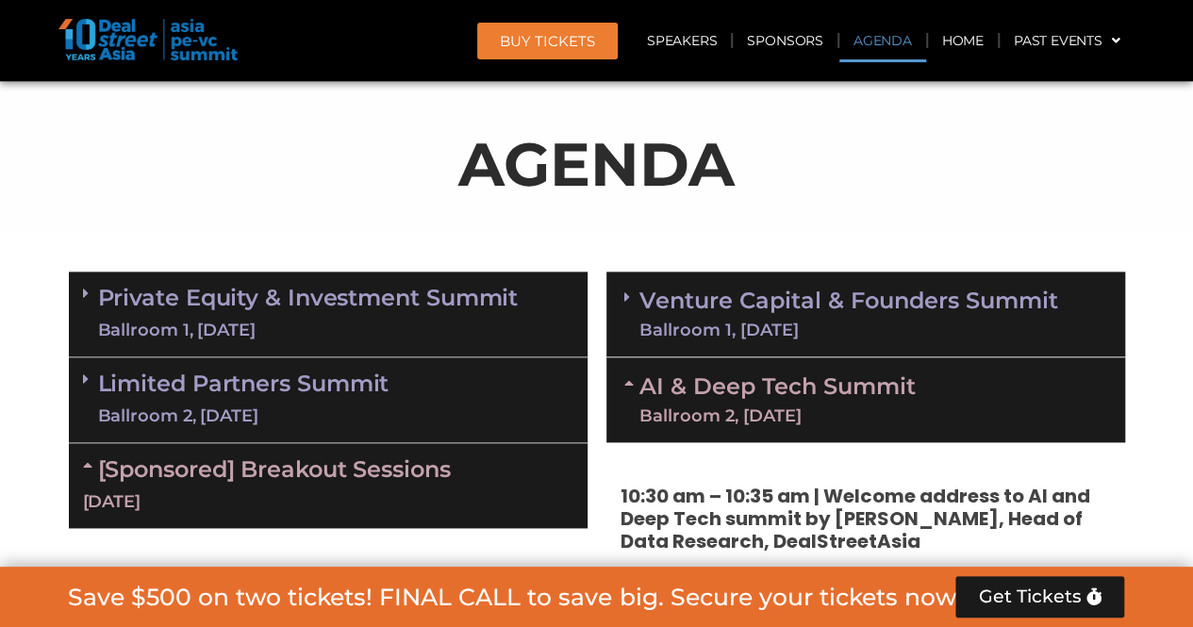
click at [802, 397] on link "AI & Deep Tech Summit Ballroom 2, 11 Sept" at bounding box center [777, 399] width 276 height 49
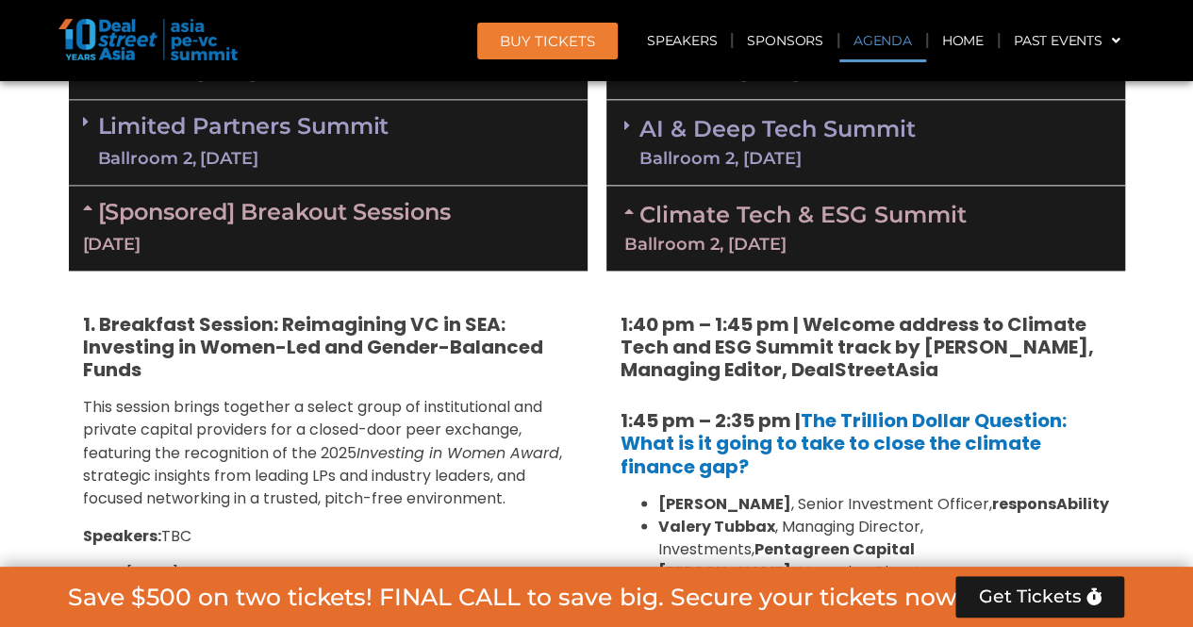
scroll to position [1362, 0]
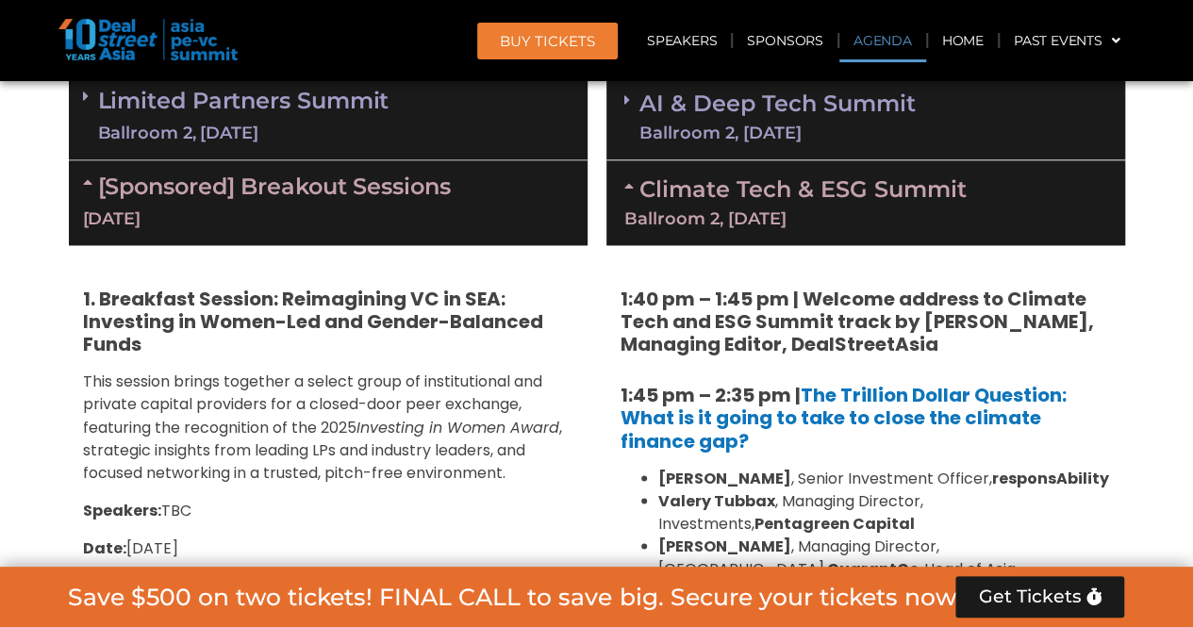
click at [776, 185] on link "Climate Tech & ESG Summit Ballroom 2, 11 Sept" at bounding box center [865, 201] width 483 height 52
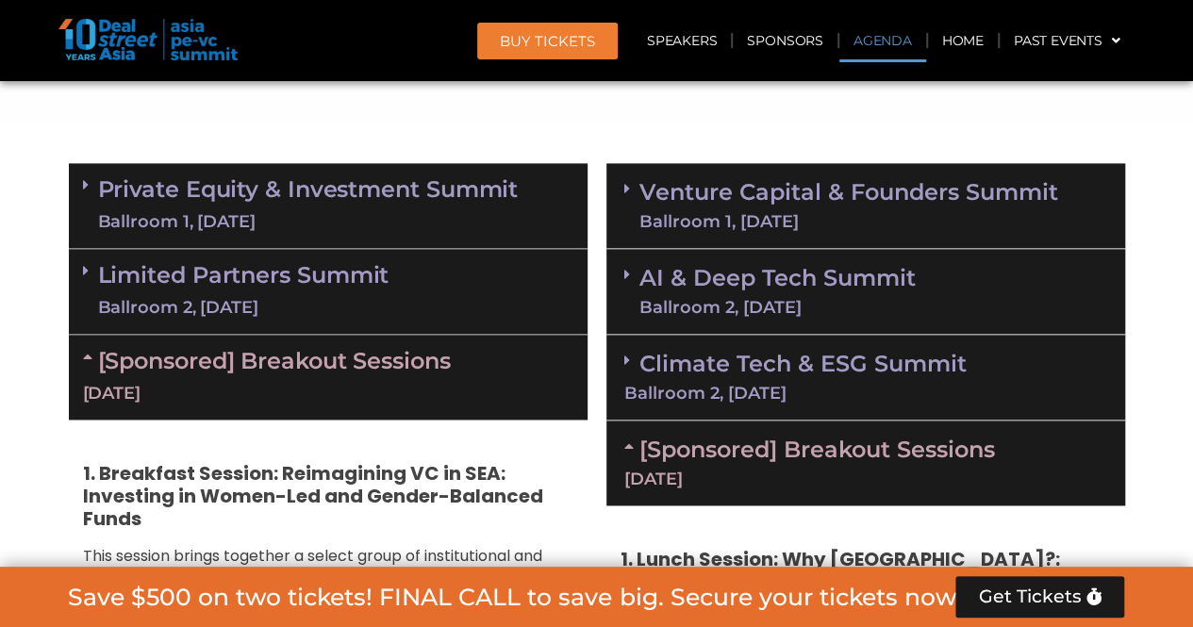
scroll to position [1173, 0]
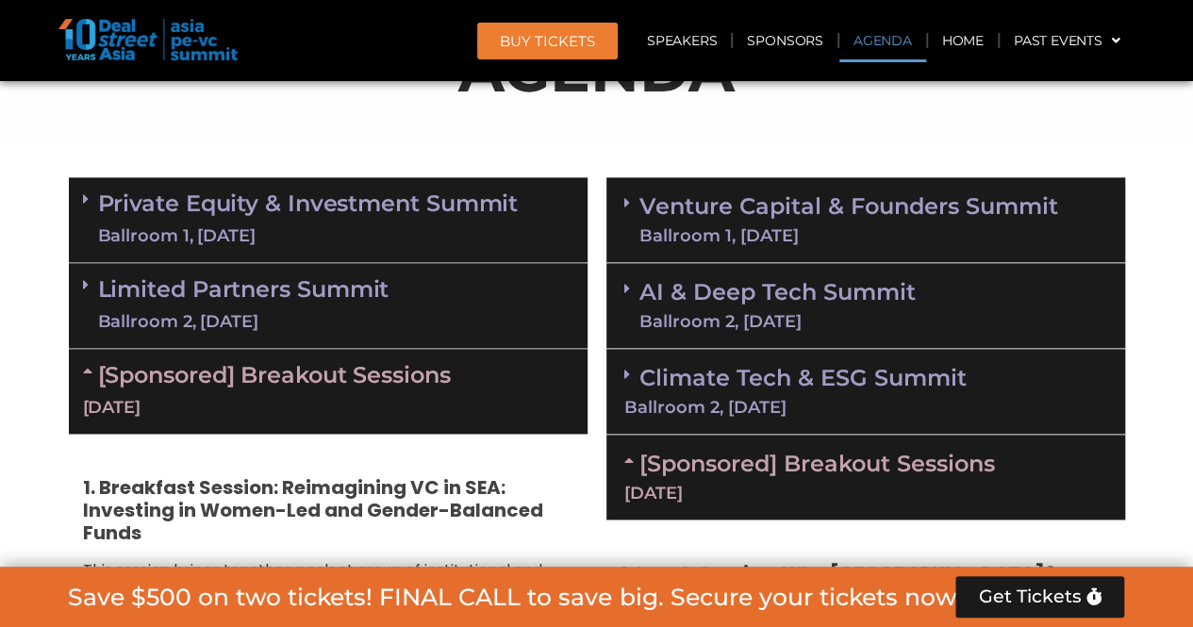
click at [302, 371] on link "[Sponsored] Breakout Sessions 10 Sept" at bounding box center [328, 390] width 490 height 58
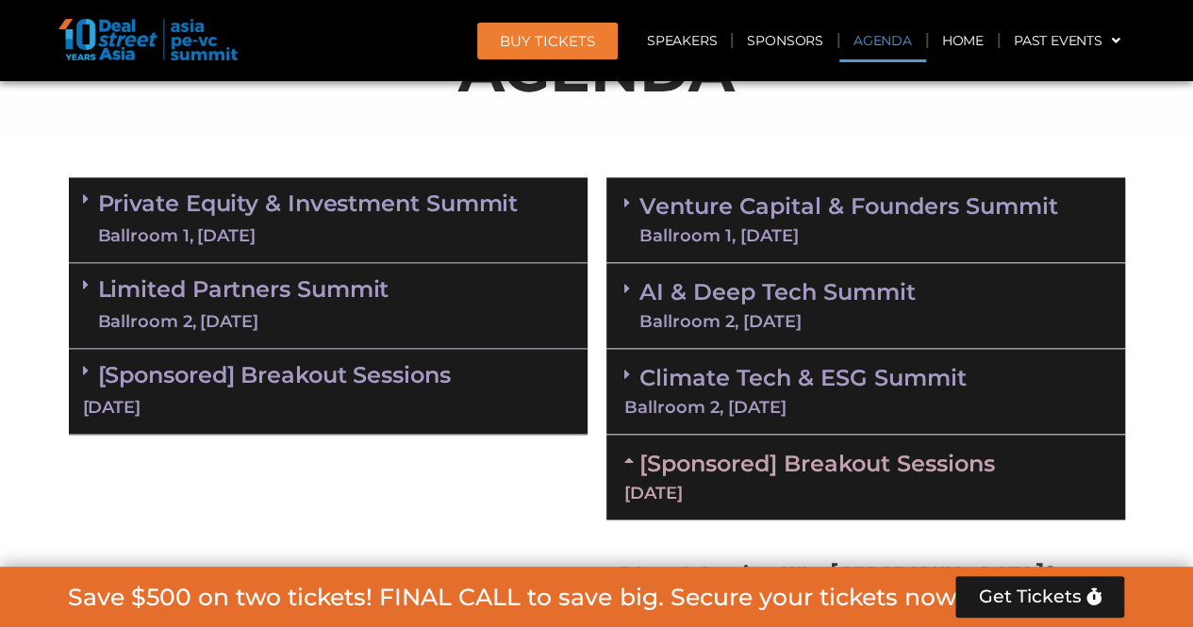
click at [218, 300] on link "Limited Partners Summit Ballroom 2, 10 Sept" at bounding box center [243, 305] width 291 height 57
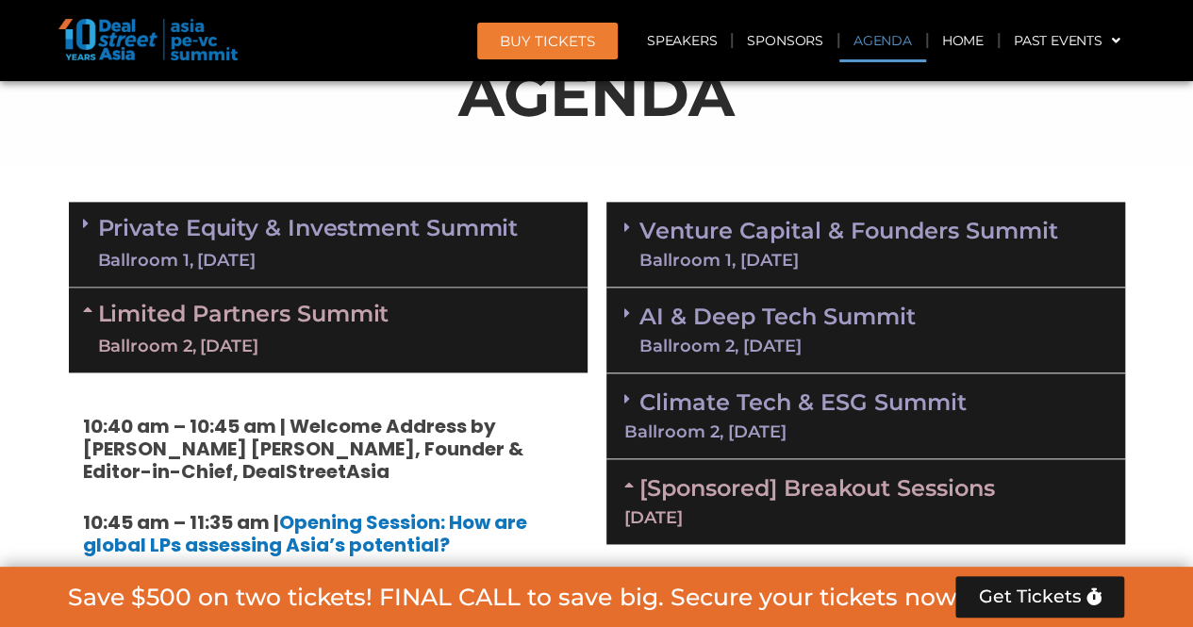
scroll to position [1079, 0]
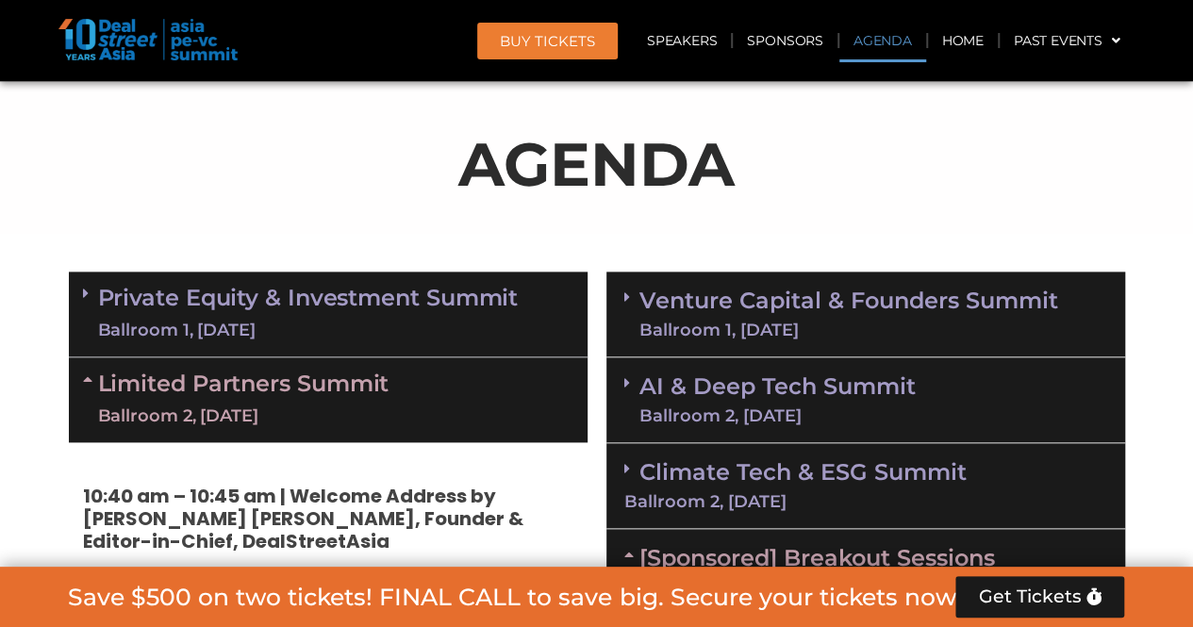
click at [290, 294] on link "Private Equity & Investment Summit Ballroom 1, 10 Sept" at bounding box center [308, 314] width 421 height 57
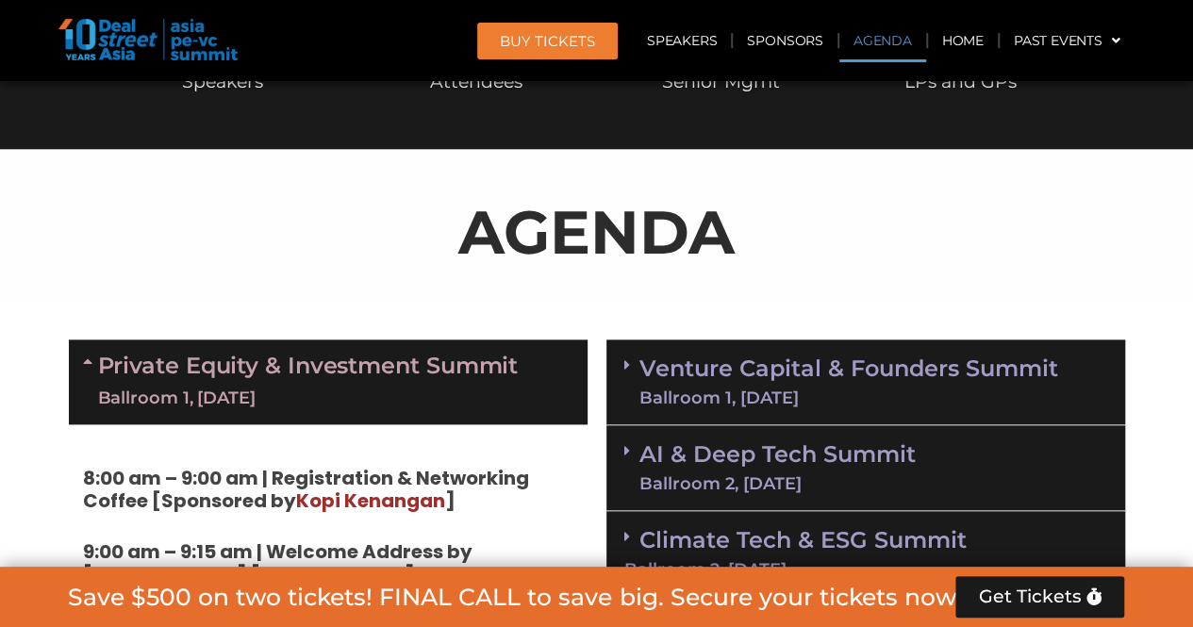
scroll to position [985, 0]
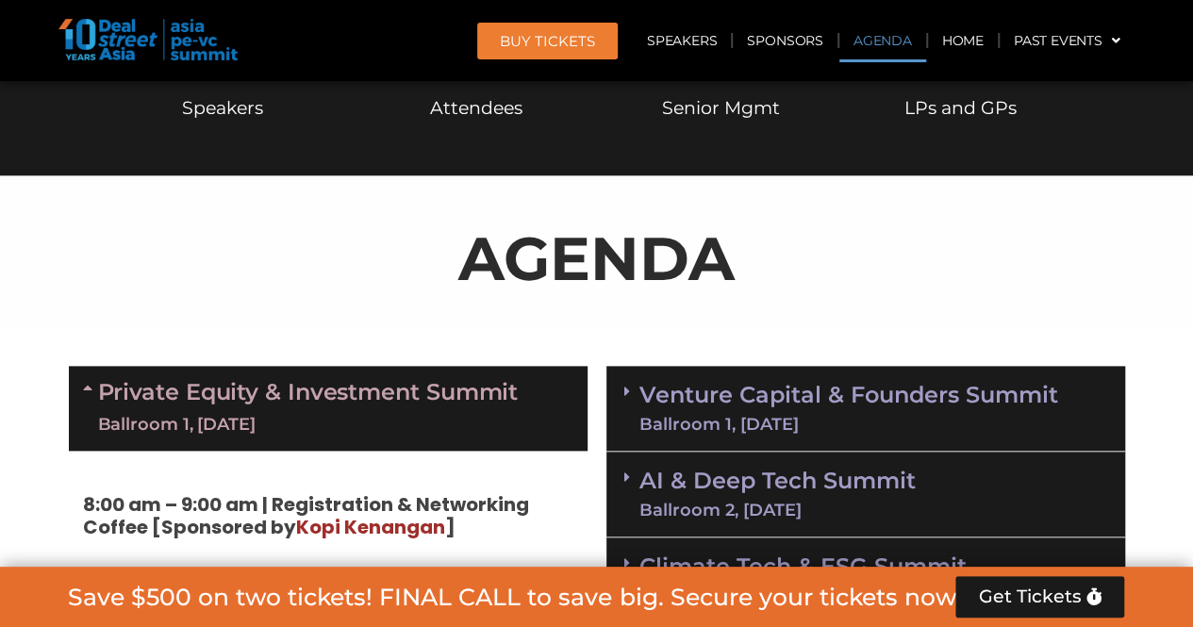
click at [734, 517] on div "Ballroom 2, [DATE]" at bounding box center [777, 510] width 276 height 17
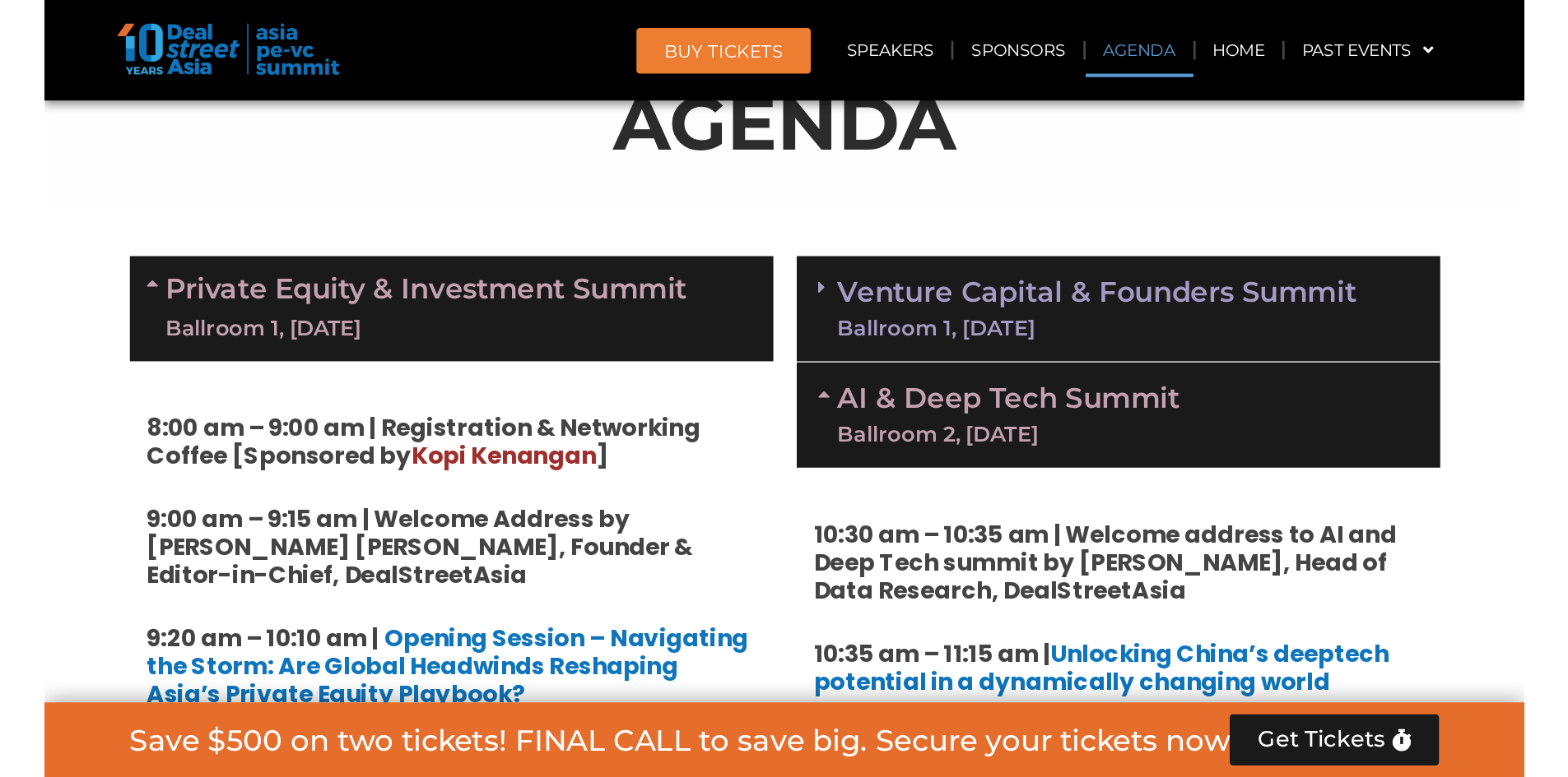
scroll to position [1023, 0]
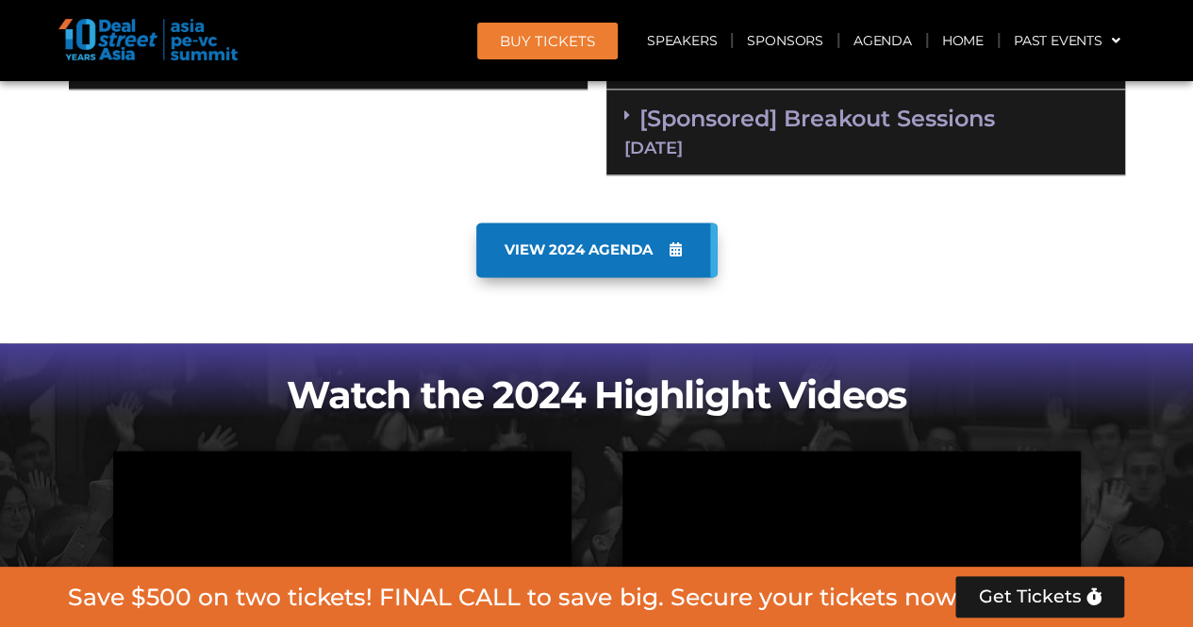
scroll to position [1357, 0]
